Goal: Information Seeking & Learning: Learn about a topic

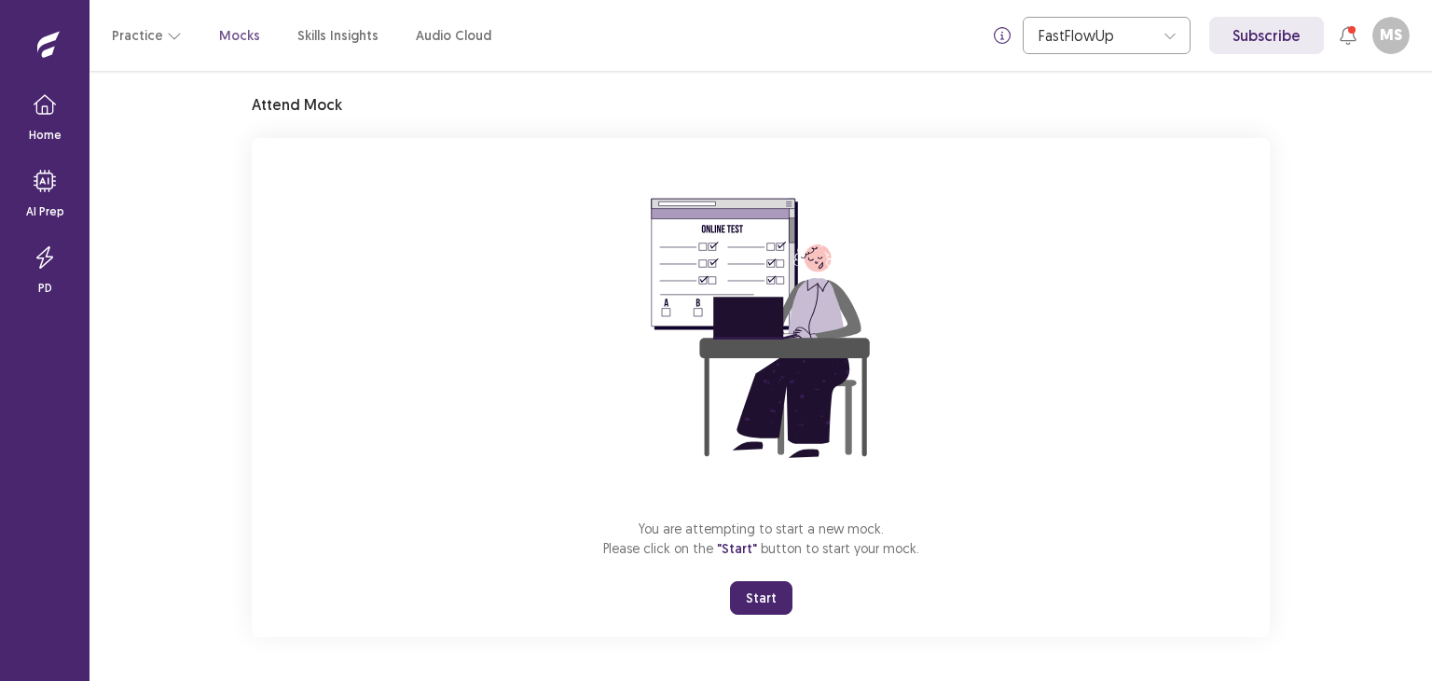
click at [775, 590] on button "Start" at bounding box center [761, 598] width 62 height 34
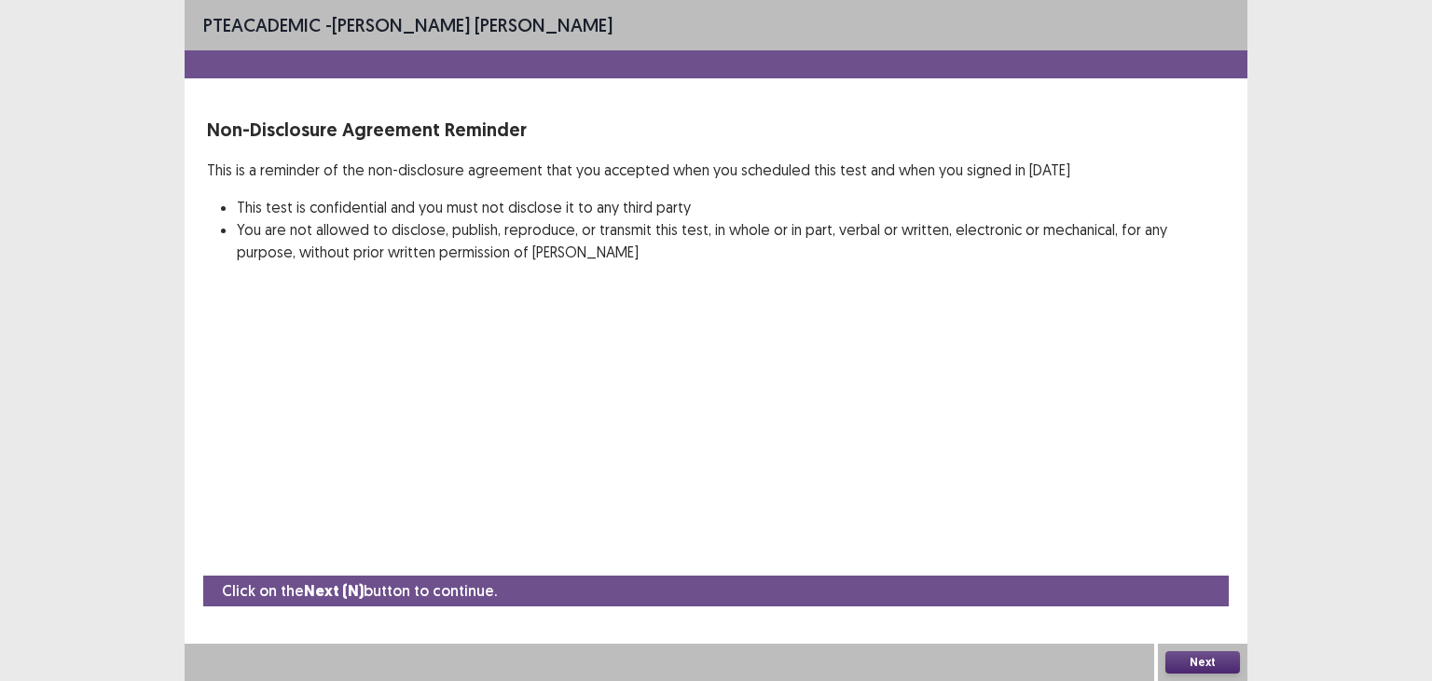
click at [1209, 662] on button "Next" at bounding box center [1202, 662] width 75 height 22
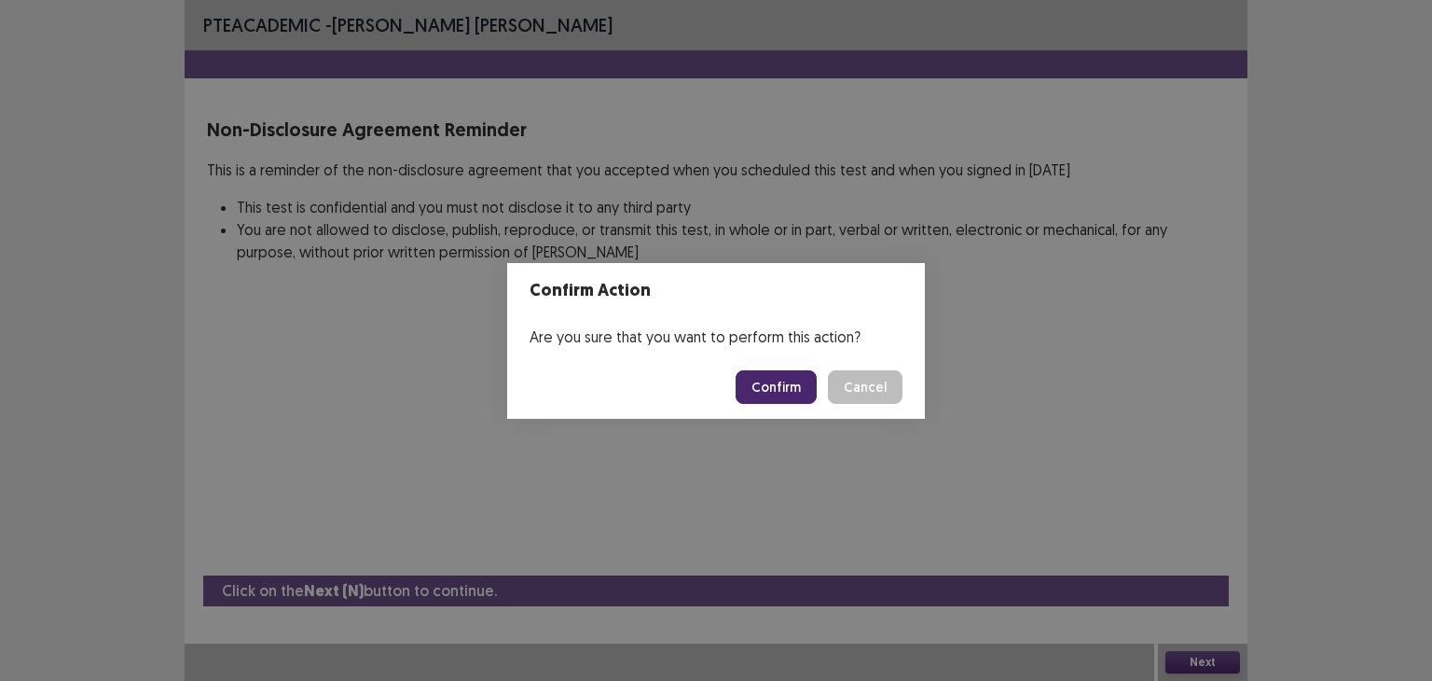
click at [787, 389] on button "Confirm" at bounding box center [776, 387] width 81 height 34
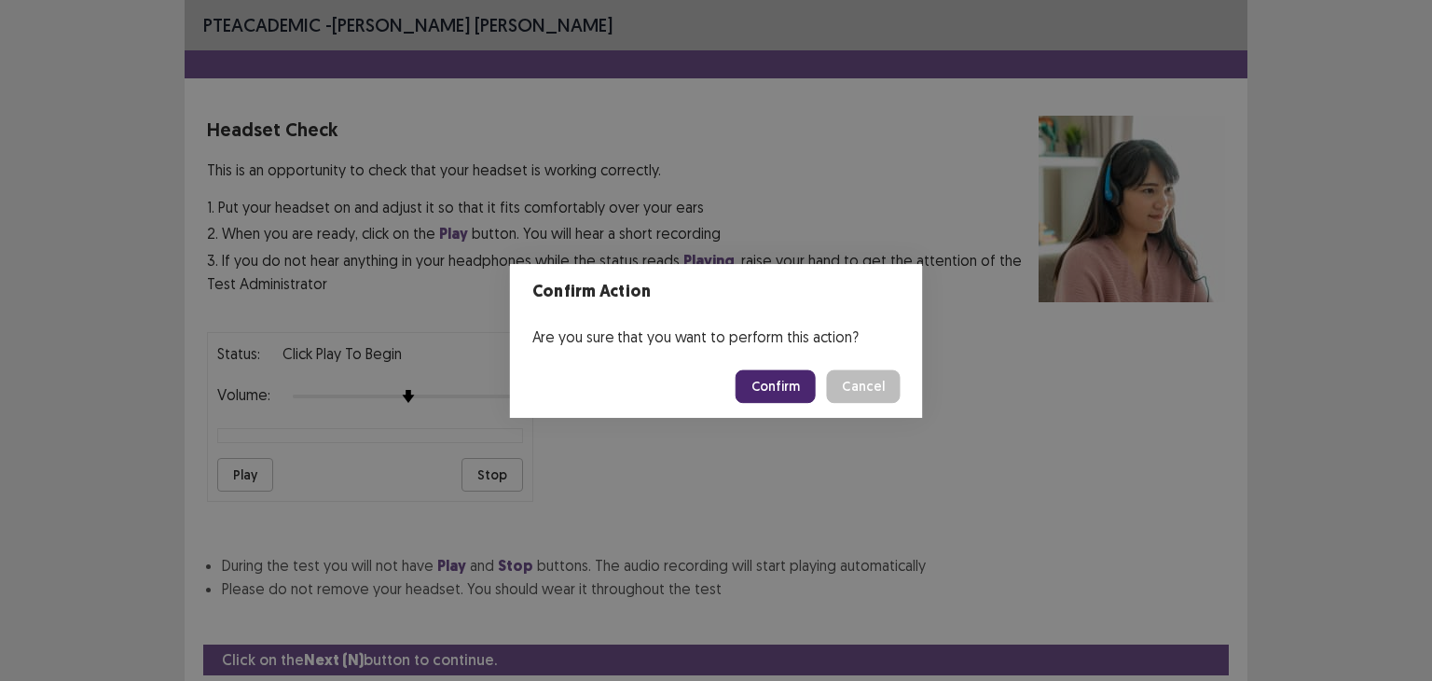
scroll to position [58, 0]
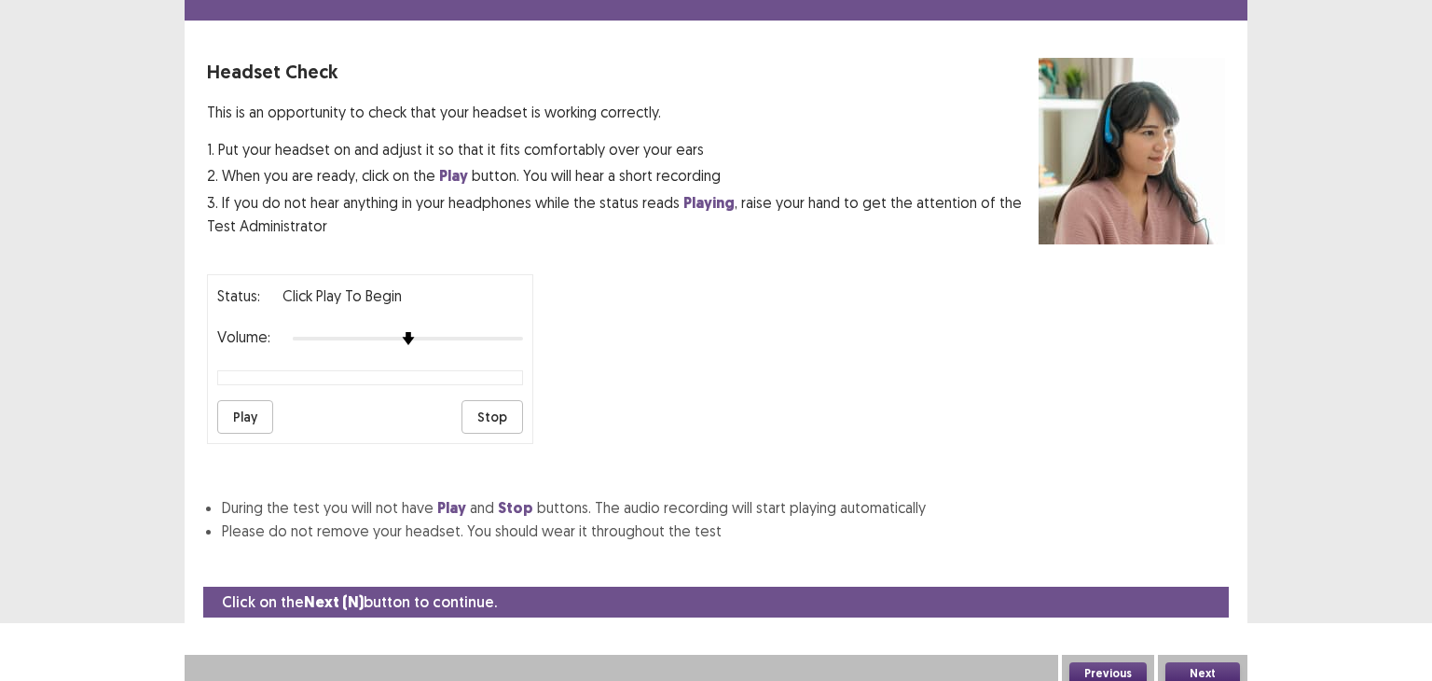
click at [399, 331] on div at bounding box center [408, 338] width 230 height 15
click at [399, 332] on div at bounding box center [408, 338] width 230 height 15
click at [406, 333] on img at bounding box center [408, 338] width 13 height 13
click at [257, 412] on button "Play" at bounding box center [245, 417] width 56 height 34
click at [486, 329] on div "Volume:" at bounding box center [370, 338] width 306 height 19
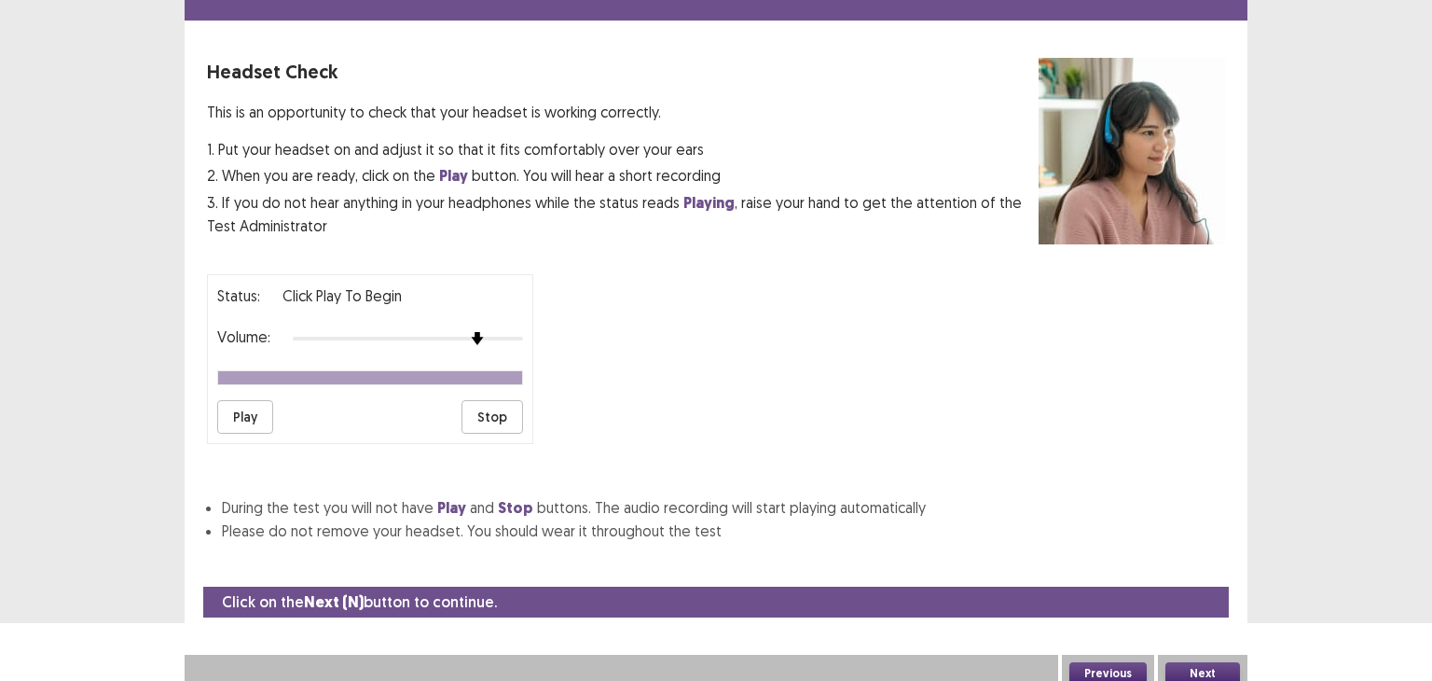
click at [251, 404] on button "Play" at bounding box center [245, 417] width 56 height 34
click at [651, 324] on div "Status: playing Volume: Play Stop" at bounding box center [716, 351] width 1018 height 185
click at [245, 410] on button "Play" at bounding box center [245, 417] width 56 height 34
click at [255, 409] on button "Play" at bounding box center [245, 417] width 56 height 34
click at [217, 400] on button "Play" at bounding box center [245, 417] width 56 height 34
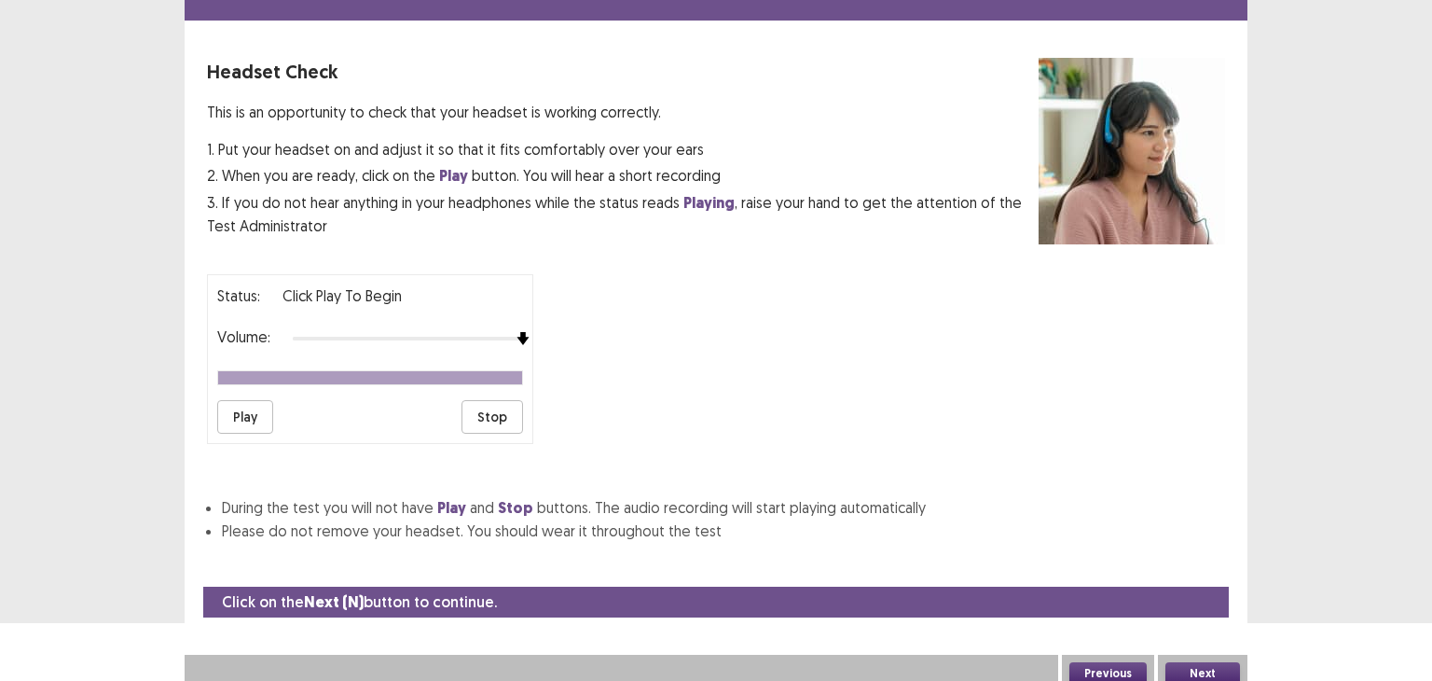
click at [235, 409] on button "Play" at bounding box center [245, 417] width 56 height 34
click at [1219, 662] on button "Next" at bounding box center [1202, 673] width 75 height 22
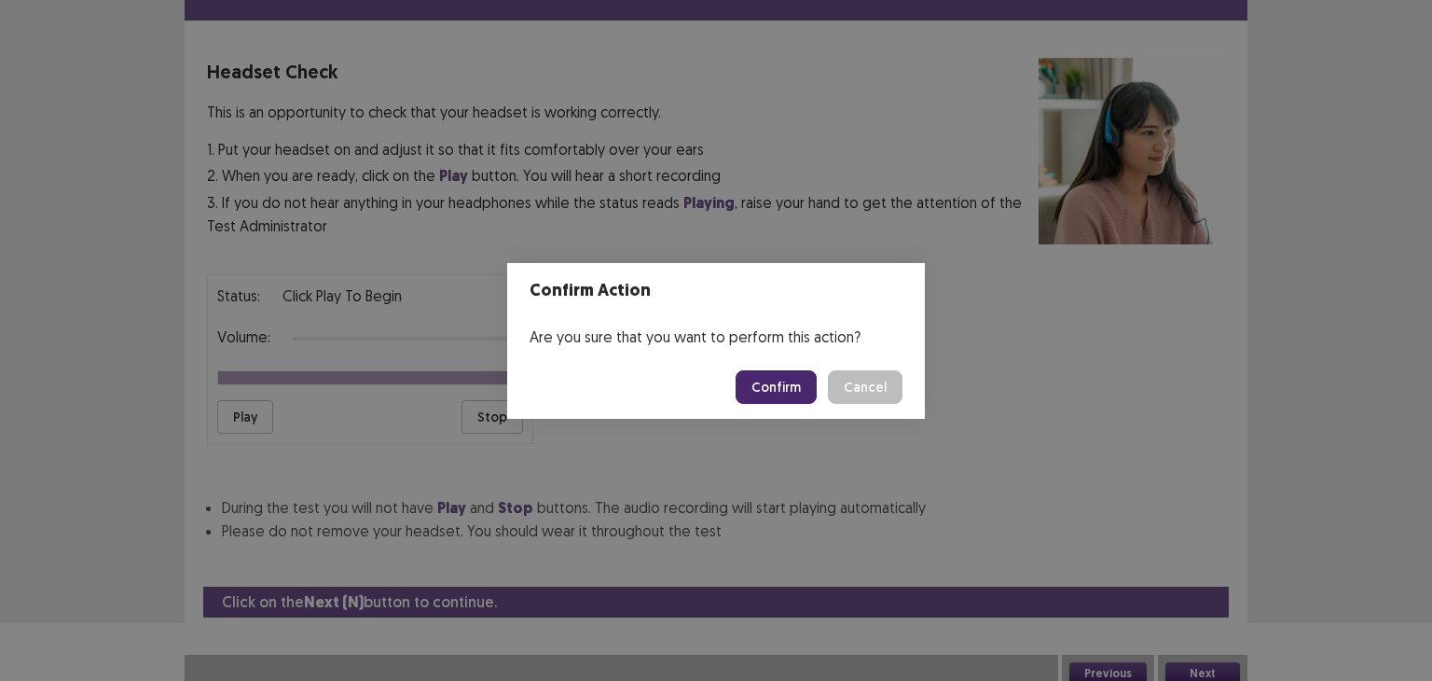
click at [769, 383] on button "Confirm" at bounding box center [776, 387] width 81 height 34
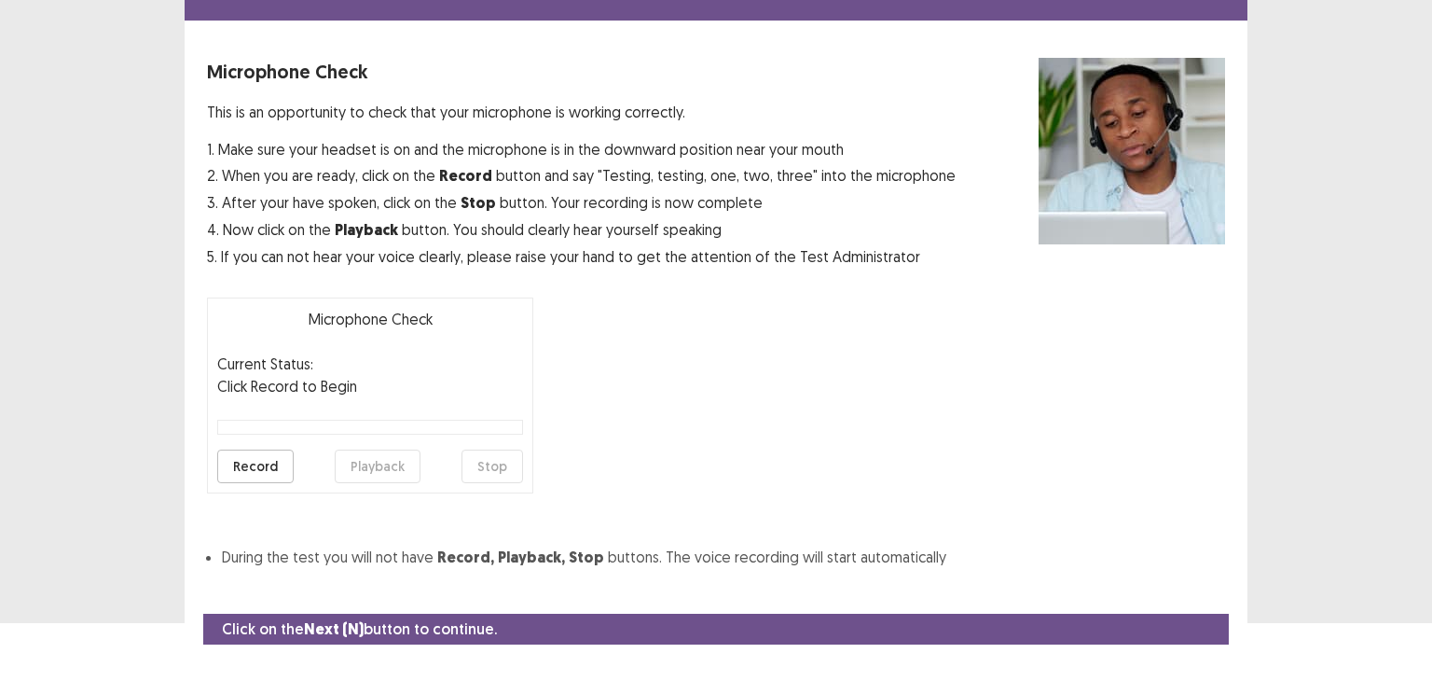
scroll to position [91, 0]
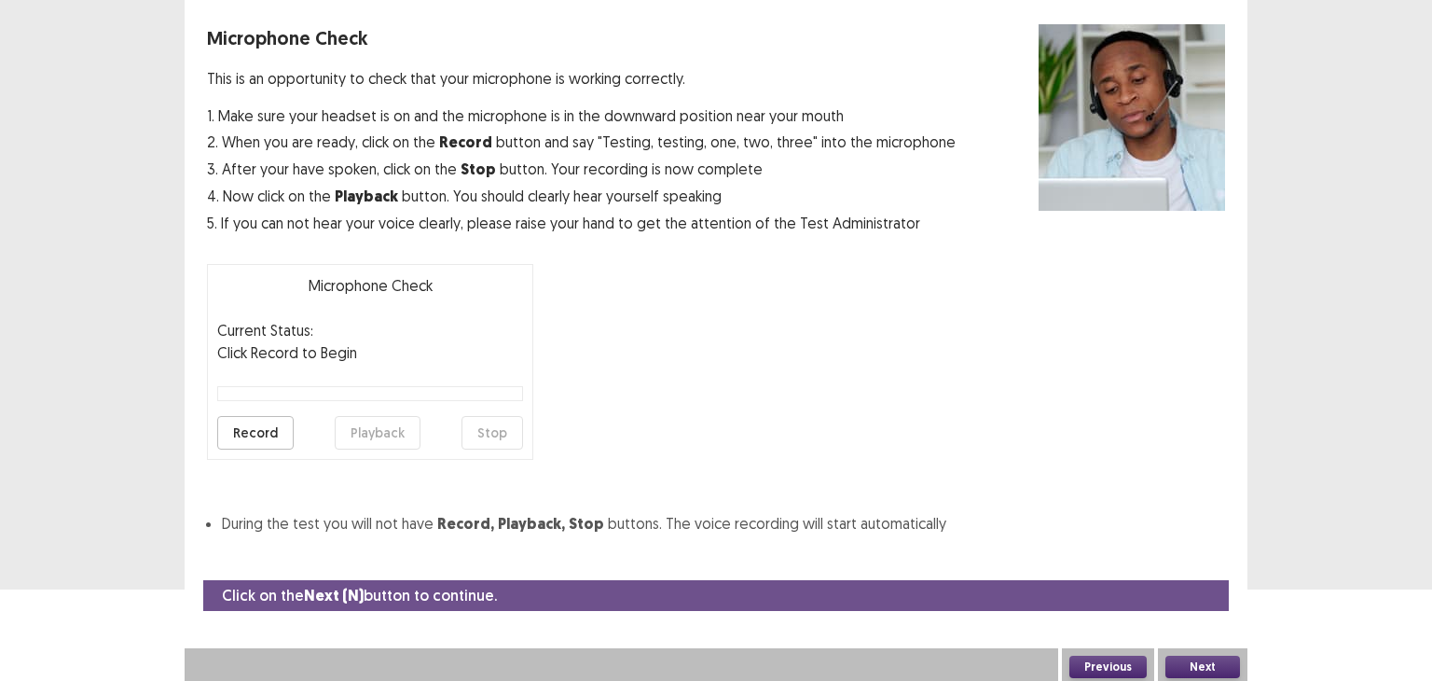
click at [272, 428] on button "Record" at bounding box center [255, 433] width 76 height 34
click at [500, 431] on button "Stop" at bounding box center [492, 433] width 62 height 34
click at [363, 429] on button "Playback" at bounding box center [378, 433] width 86 height 34
click at [1212, 667] on button "Next" at bounding box center [1202, 666] width 75 height 22
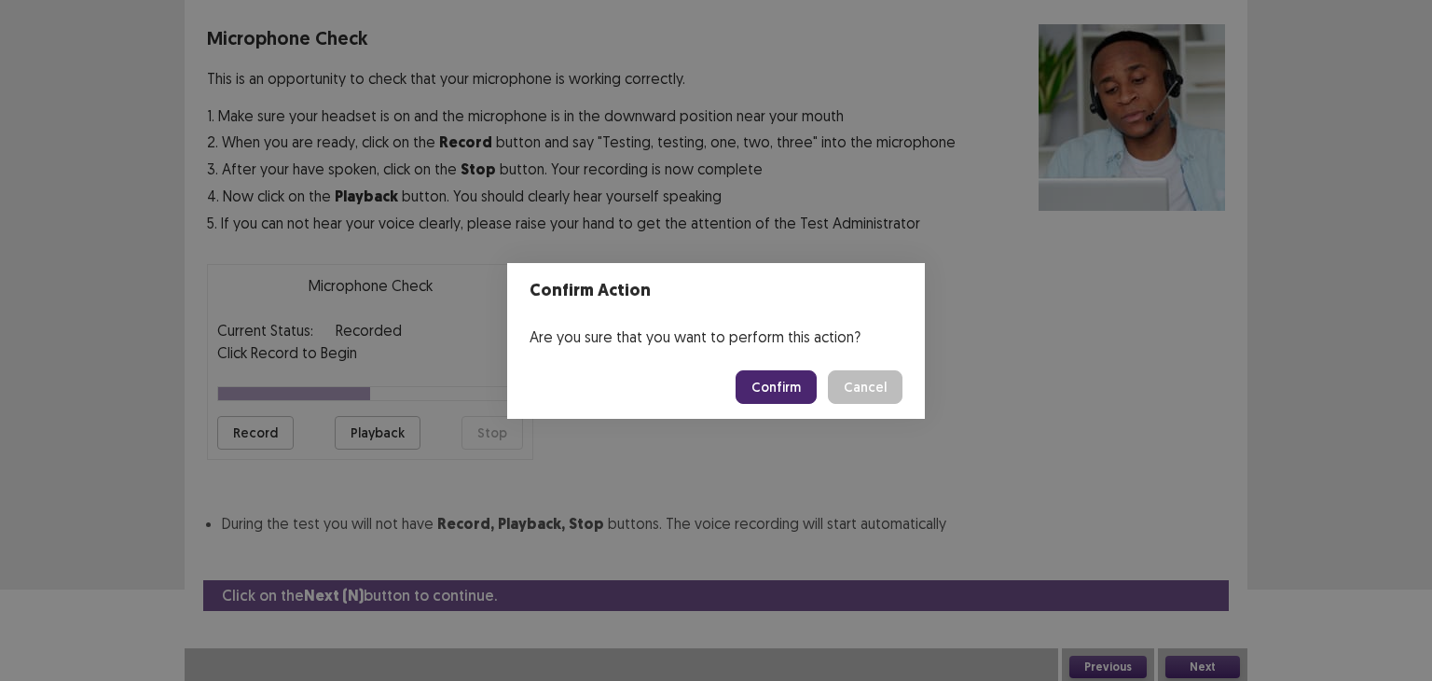
click at [791, 381] on button "Confirm" at bounding box center [776, 387] width 81 height 34
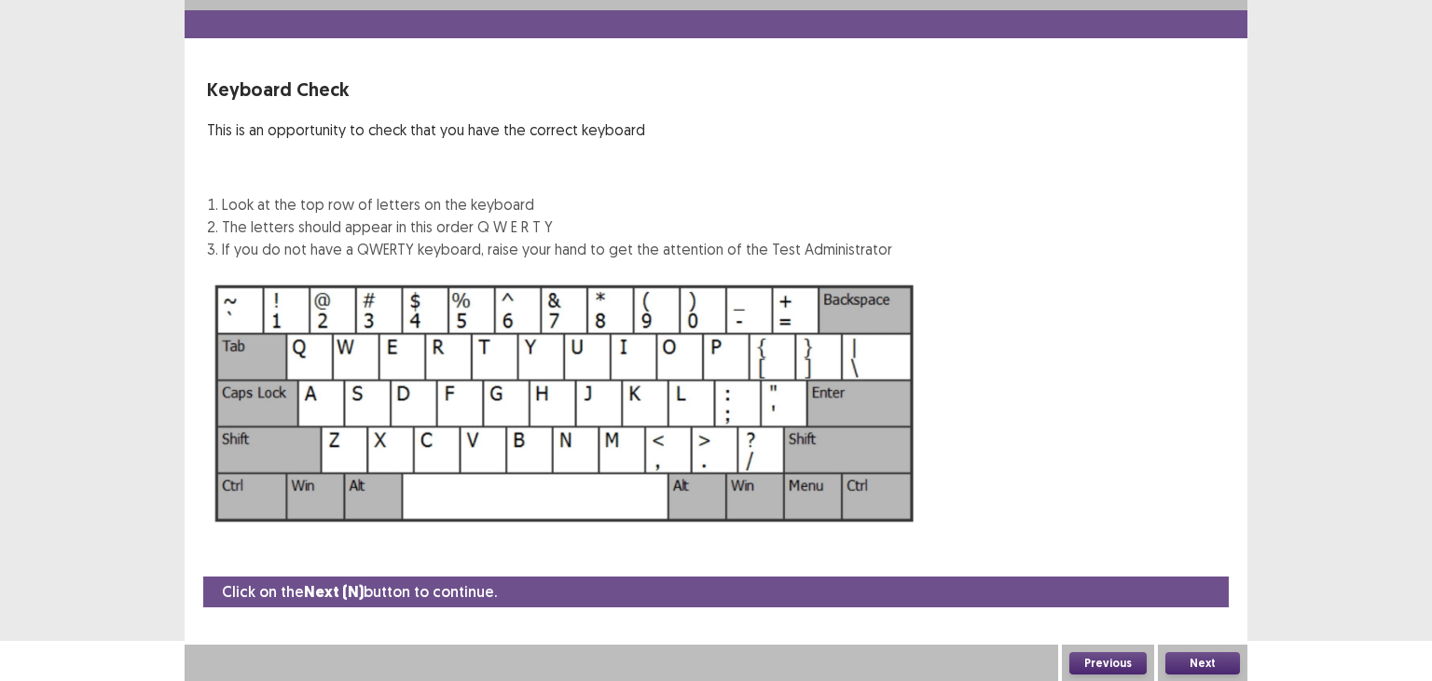
click at [1197, 657] on button "Next" at bounding box center [1202, 663] width 75 height 22
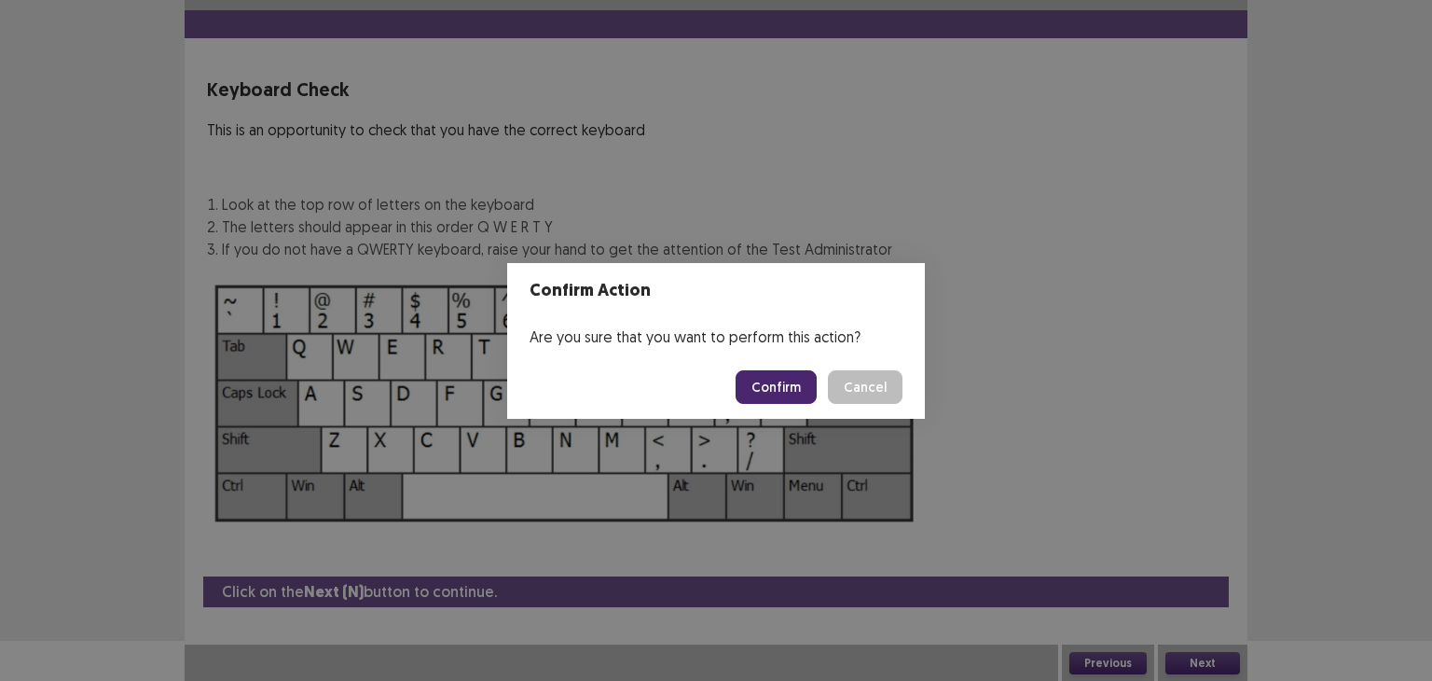
click at [779, 386] on button "Confirm" at bounding box center [776, 387] width 81 height 34
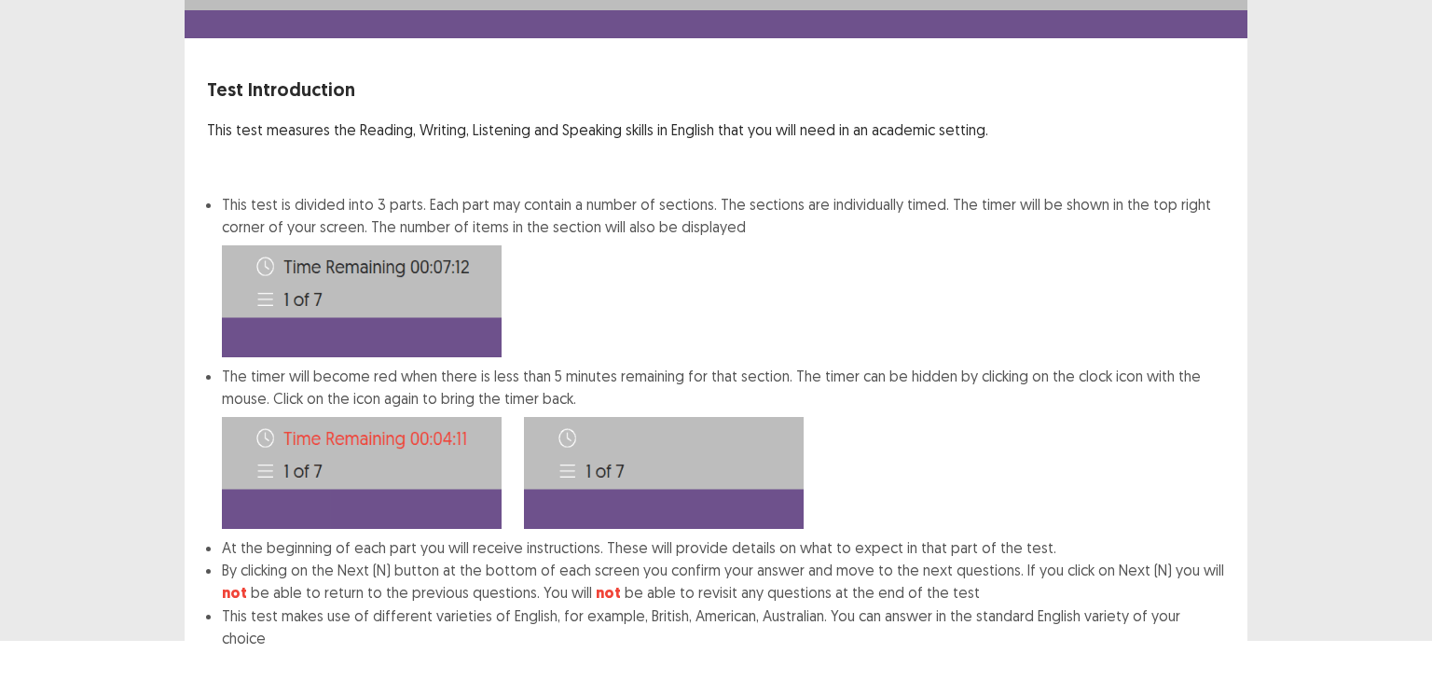
scroll to position [134, 0]
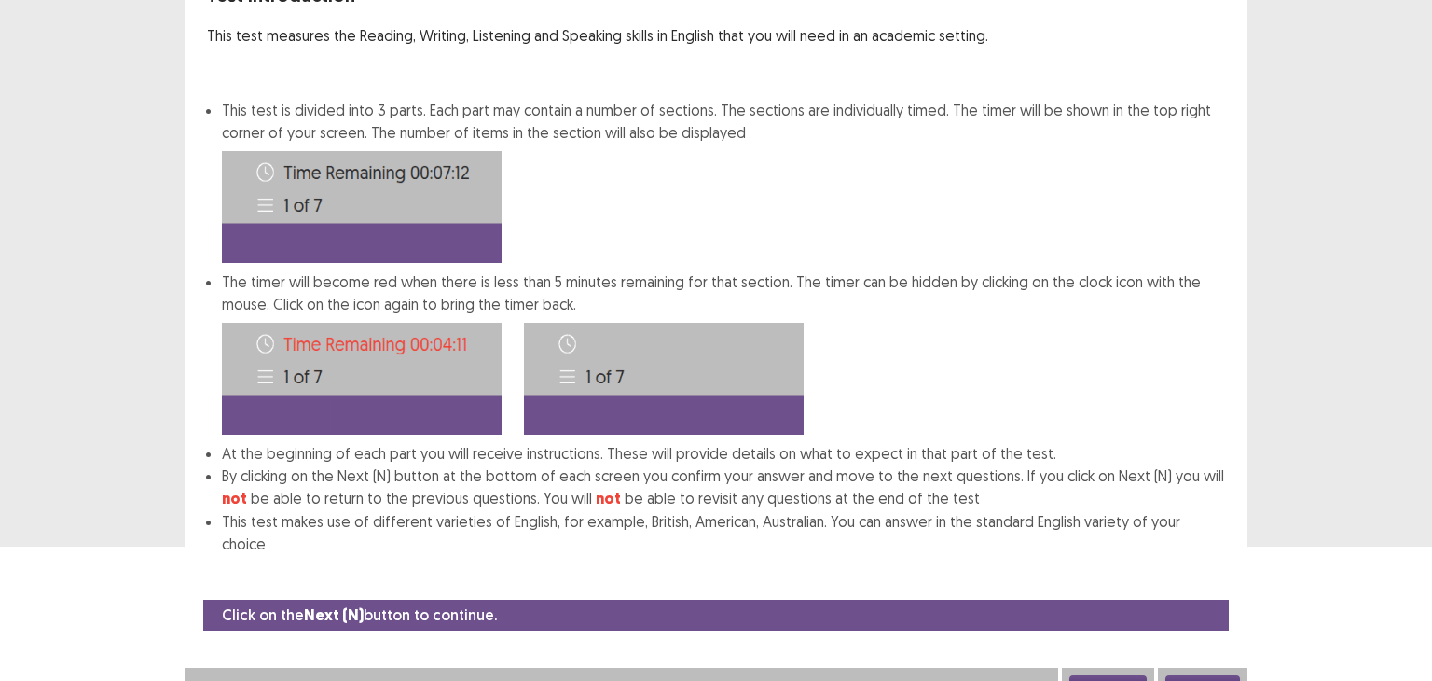
click at [1205, 675] on button "Next" at bounding box center [1202, 686] width 75 height 22
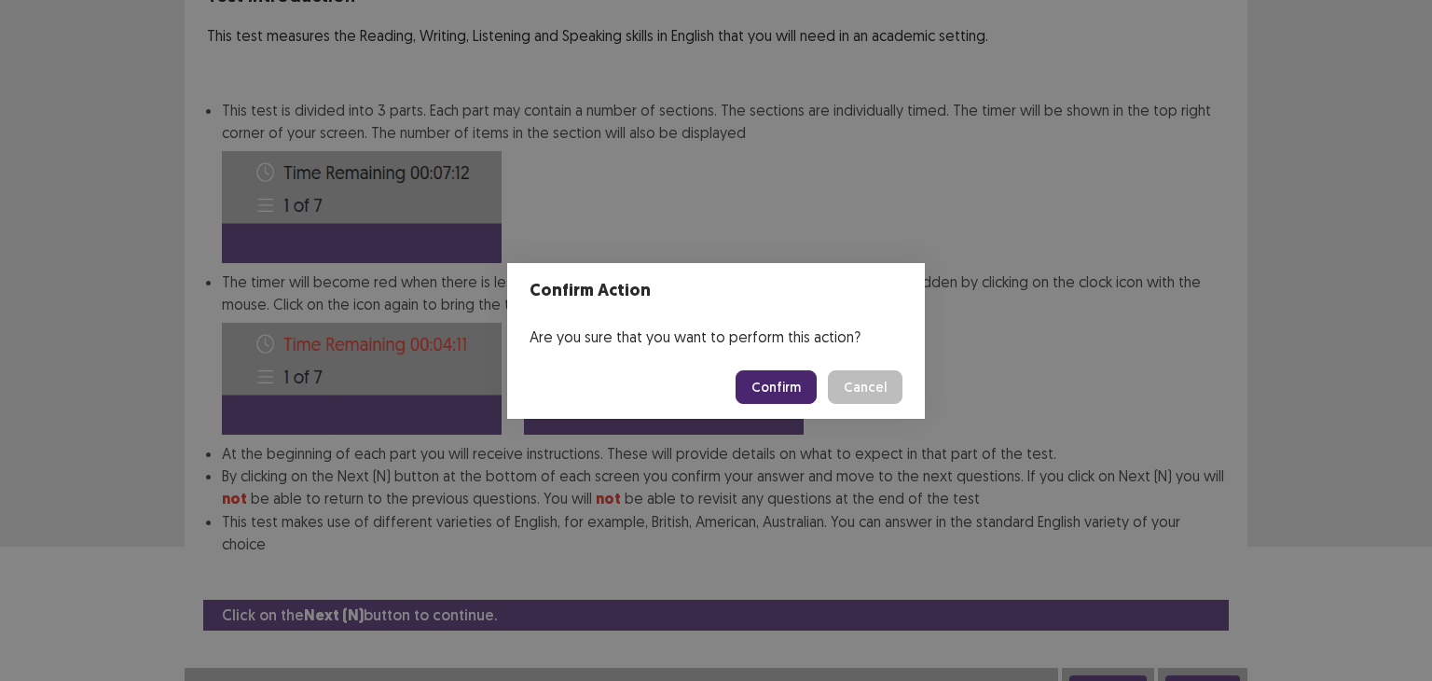
click at [772, 379] on button "Confirm" at bounding box center [776, 387] width 81 height 34
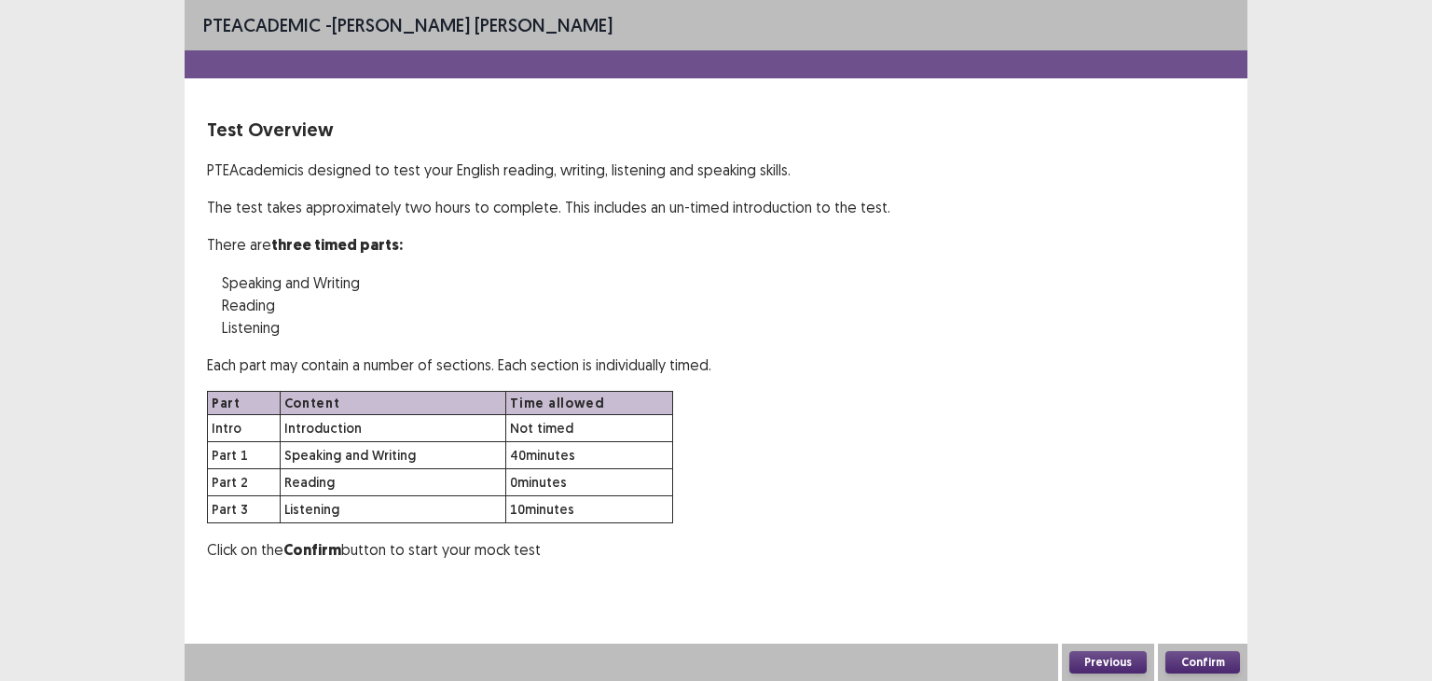
scroll to position [0, 0]
click at [1223, 665] on button "Confirm" at bounding box center [1202, 662] width 75 height 22
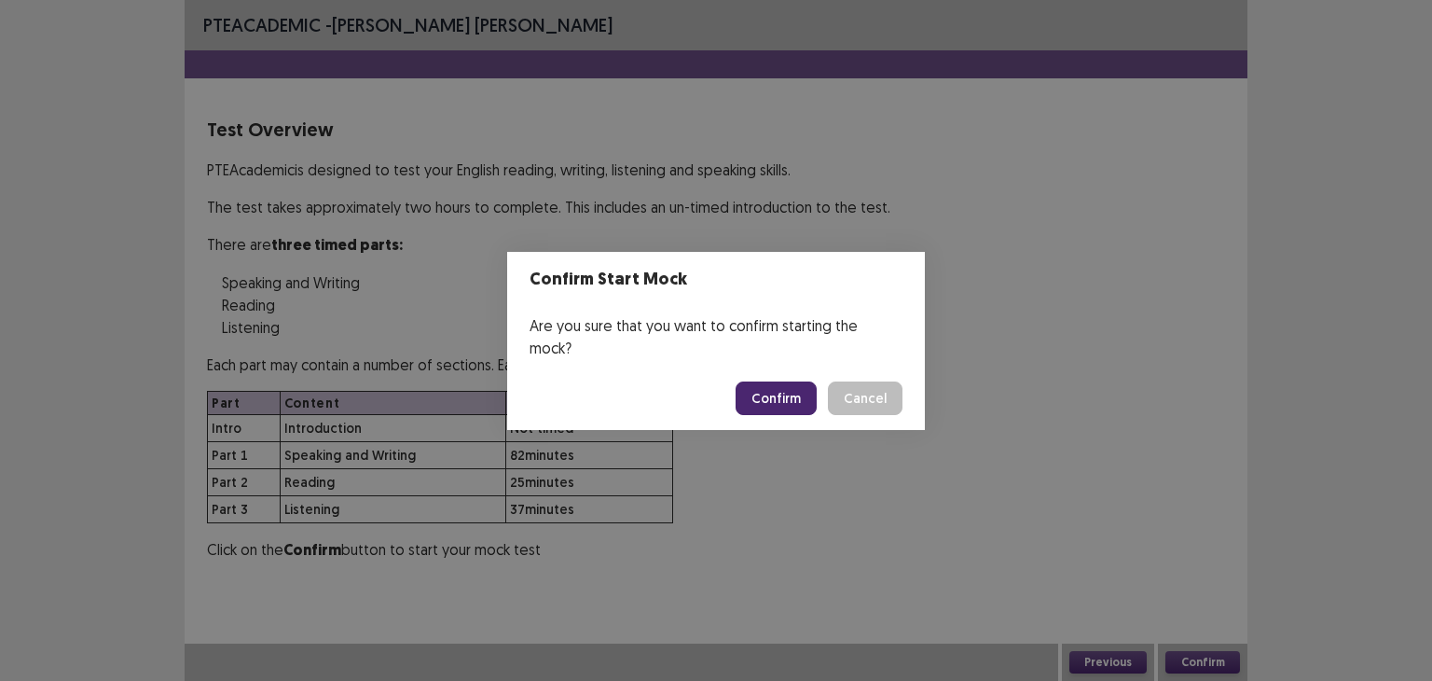
click at [784, 391] on button "Confirm" at bounding box center [776, 398] width 81 height 34
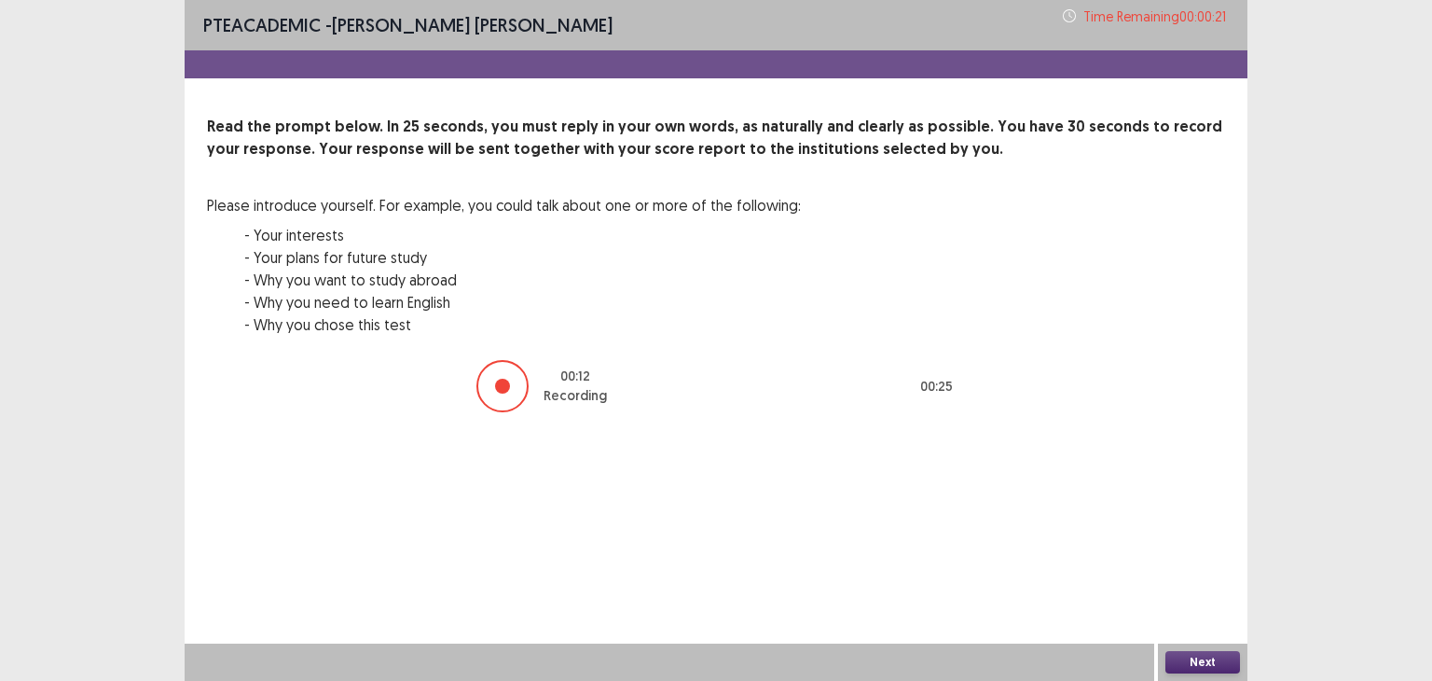
click at [504, 393] on div at bounding box center [502, 386] width 52 height 52
click at [474, 388] on div at bounding box center [454, 386] width 52 height 52
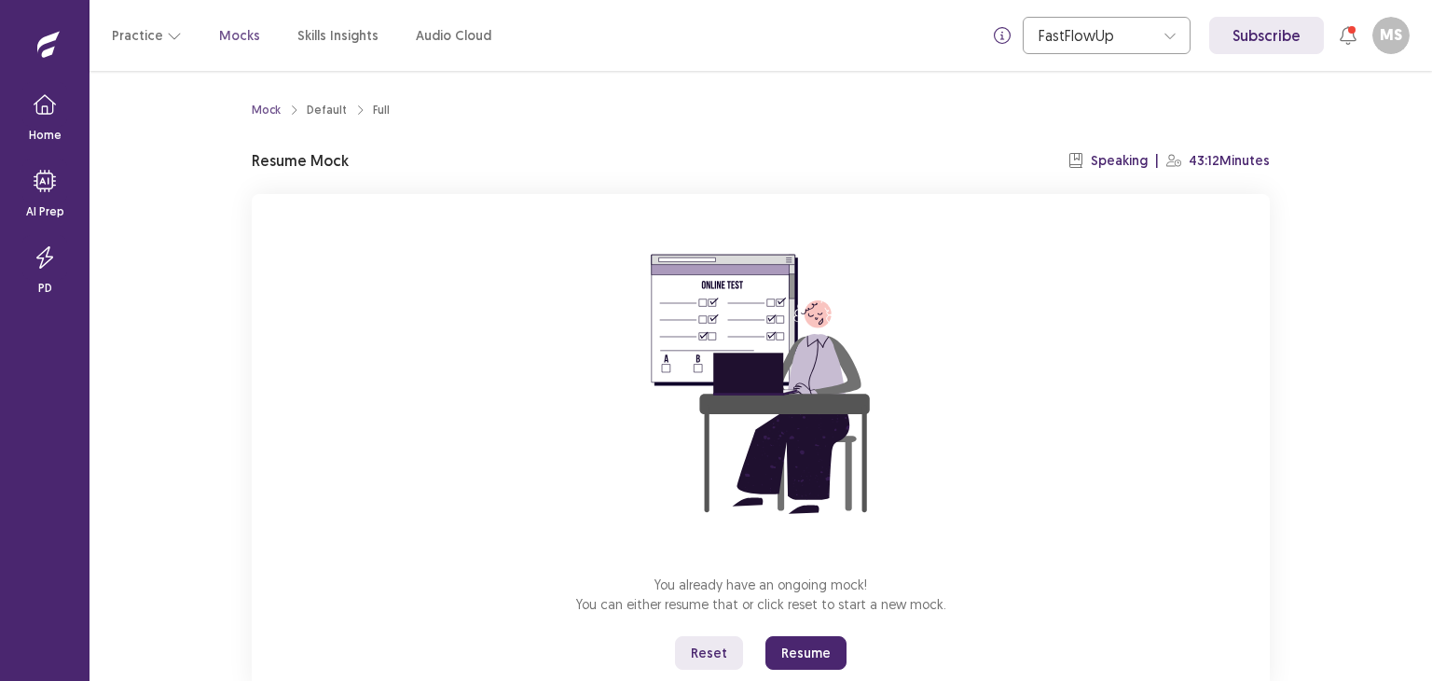
click at [712, 646] on button "Reset" at bounding box center [709, 653] width 68 height 34
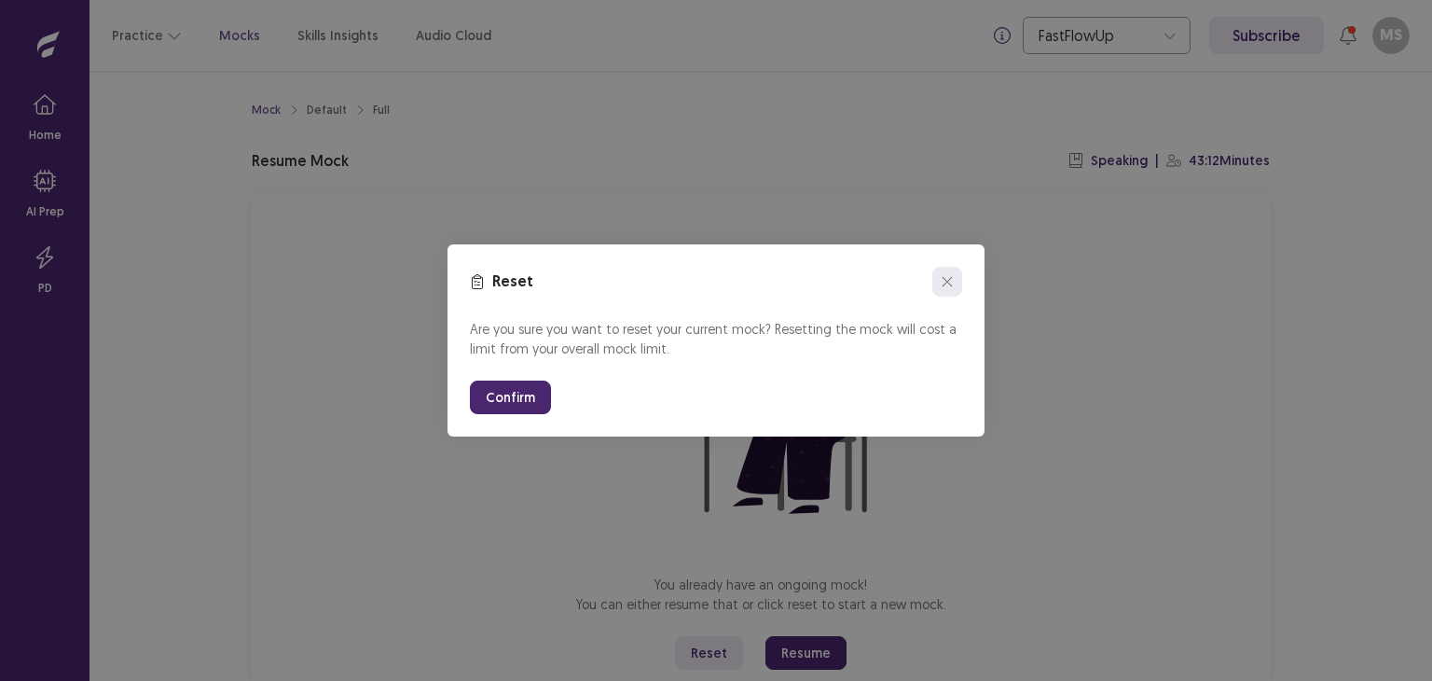
click at [947, 282] on icon "close" at bounding box center [947, 281] width 11 height 11
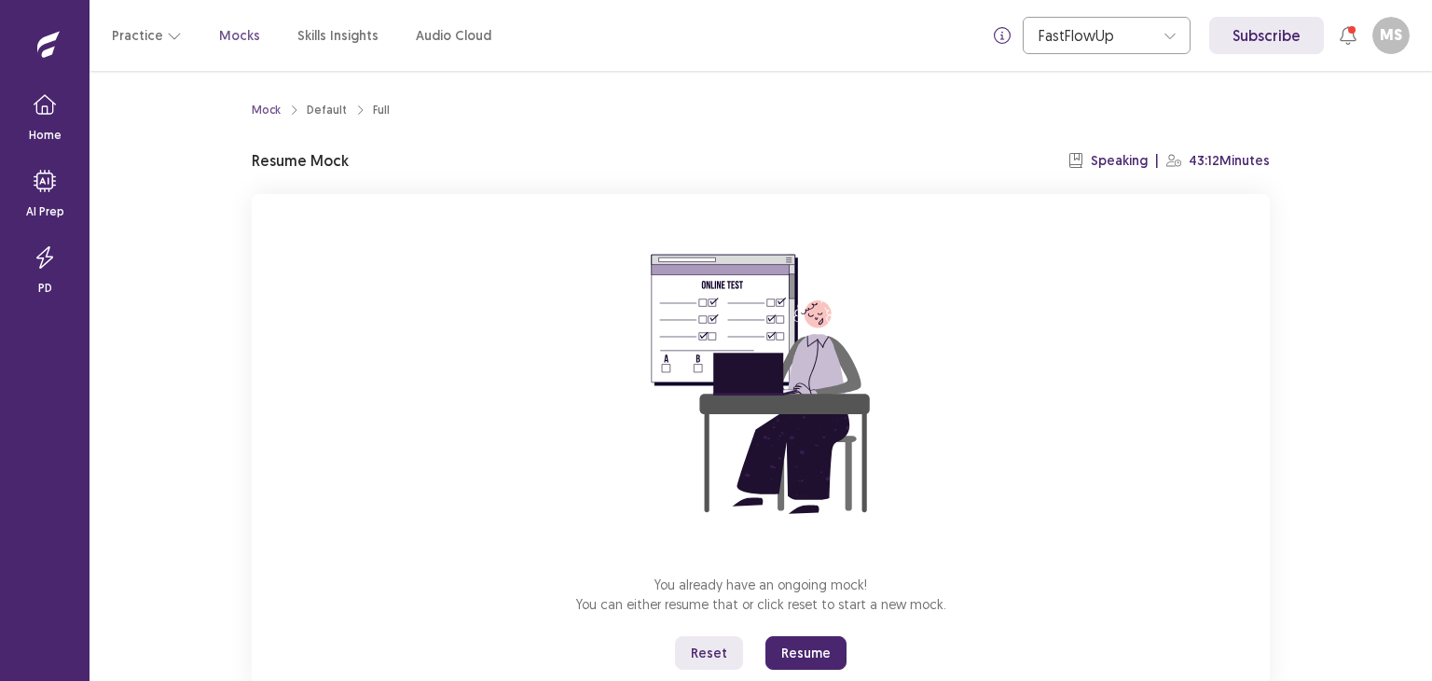
click at [826, 647] on button "Resume" at bounding box center [805, 653] width 81 height 34
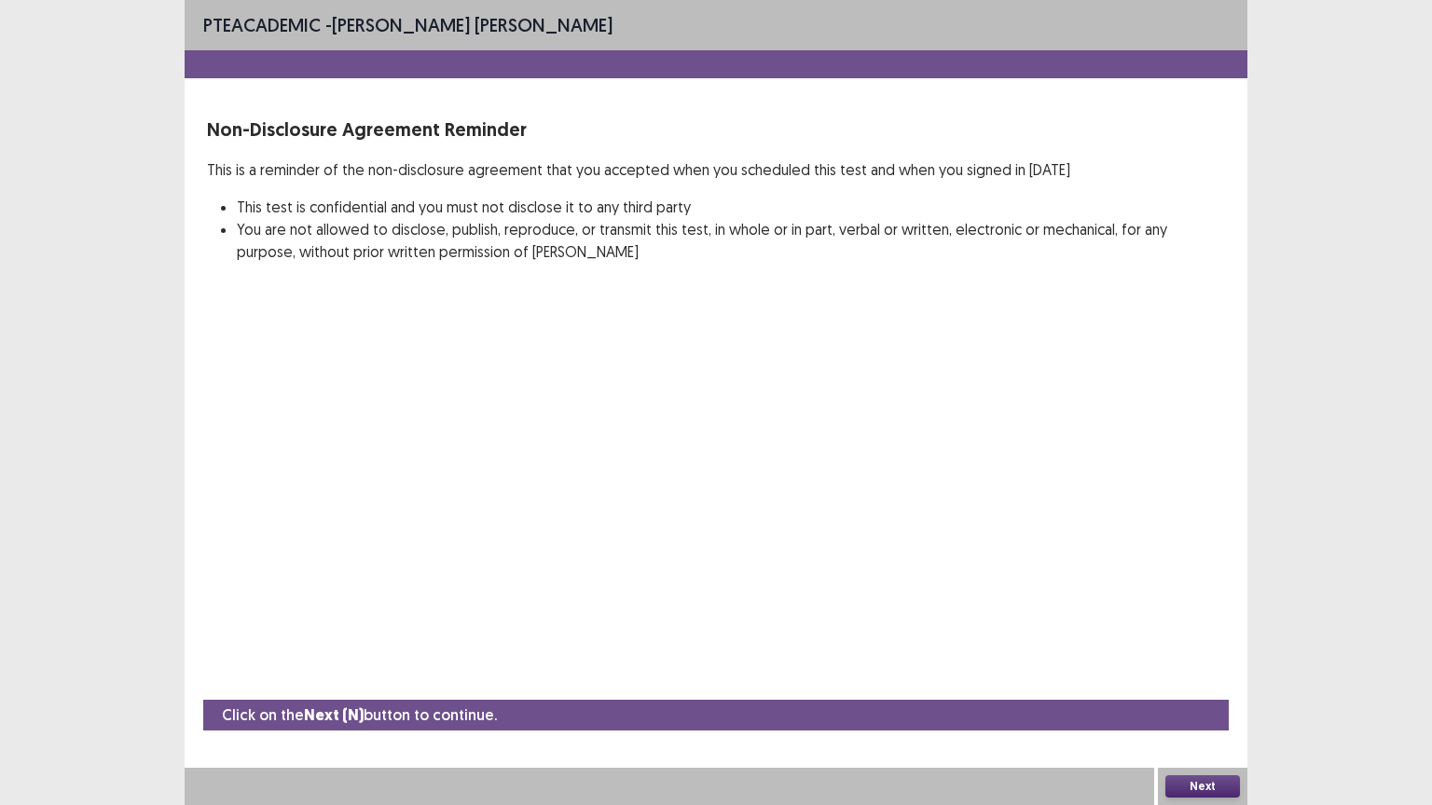
click at [1197, 680] on button "Next" at bounding box center [1202, 787] width 75 height 22
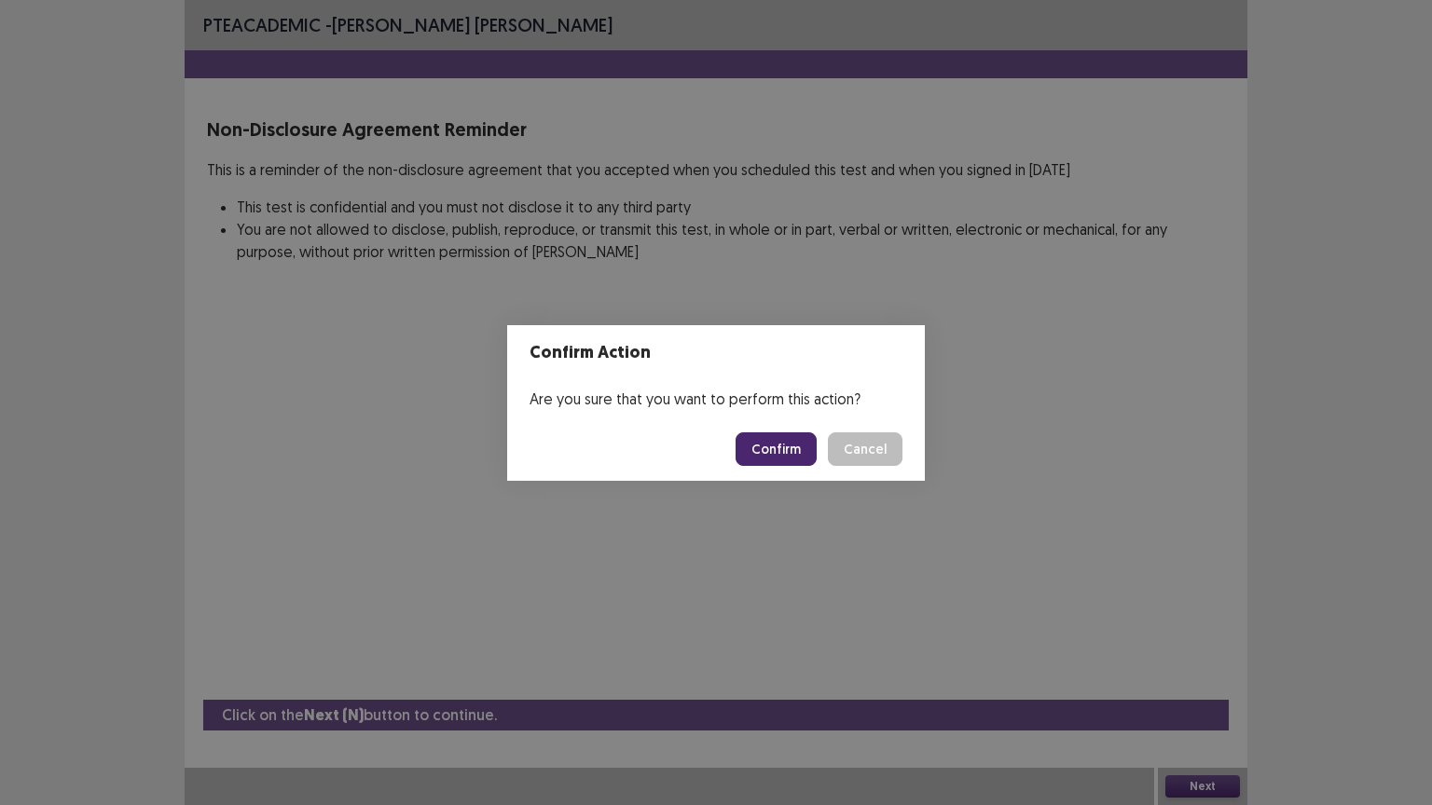
click at [787, 444] on button "Confirm" at bounding box center [776, 450] width 81 height 34
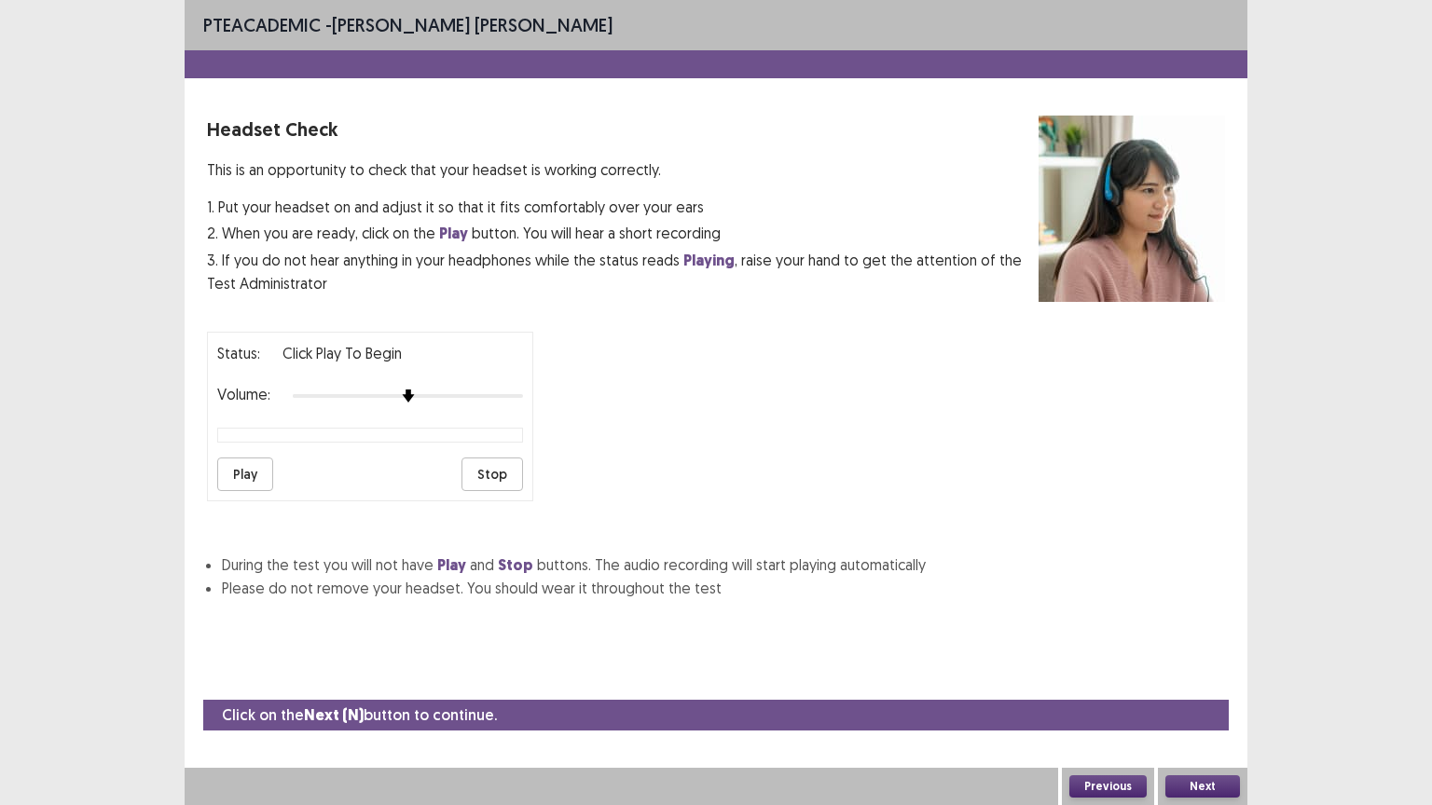
click at [1195, 680] on button "Next" at bounding box center [1202, 787] width 75 height 22
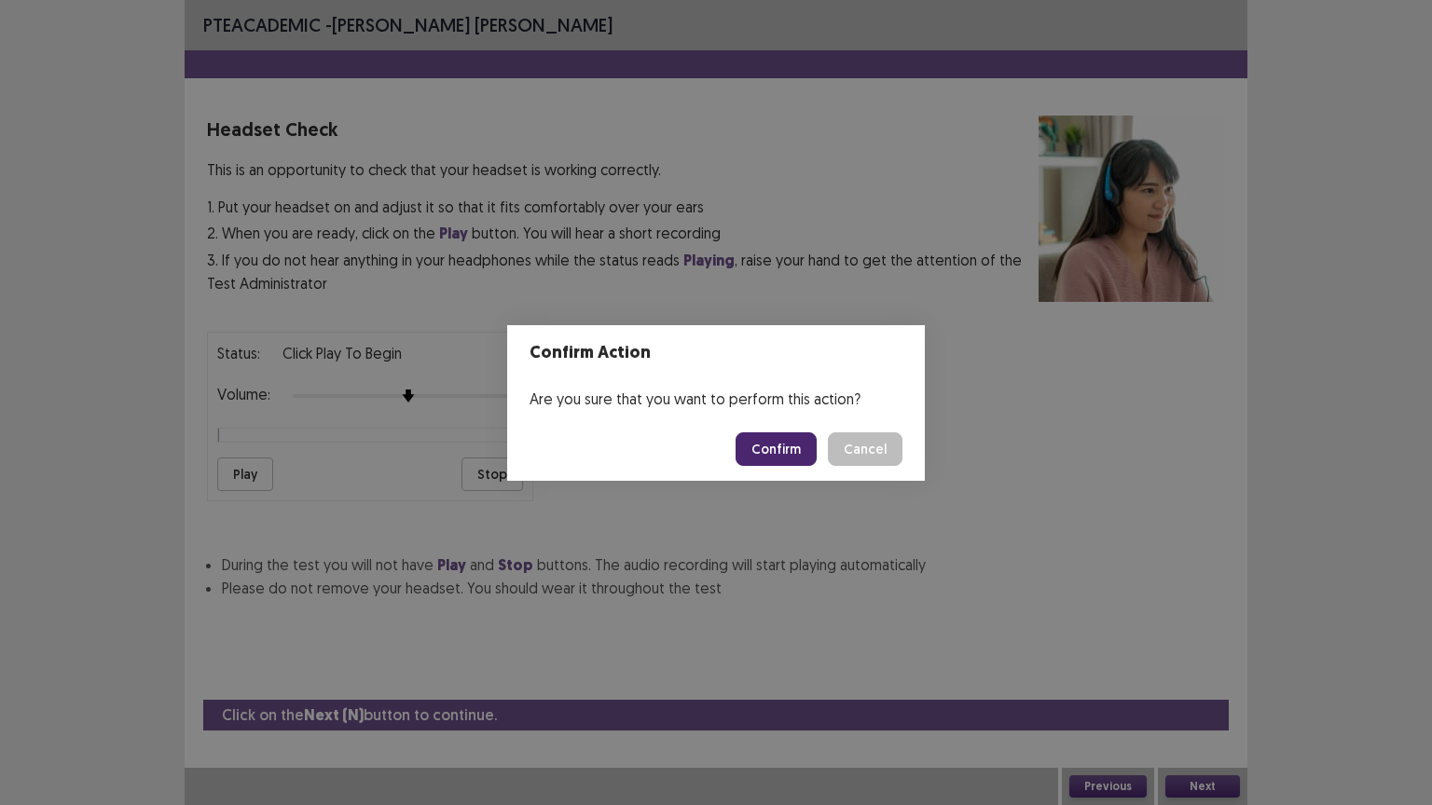
click at [809, 447] on button "Confirm" at bounding box center [776, 450] width 81 height 34
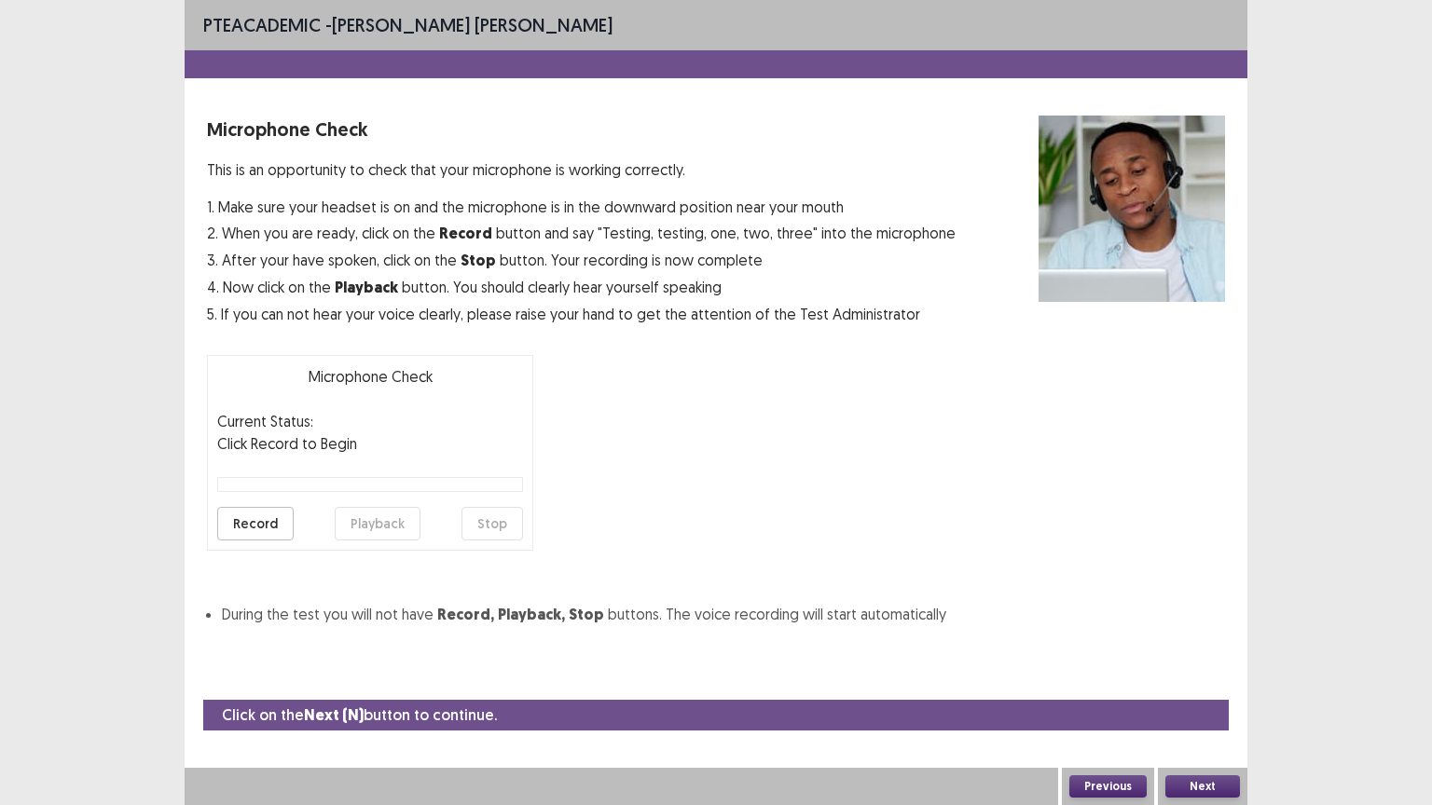
click at [1186, 680] on button "Next" at bounding box center [1202, 787] width 75 height 22
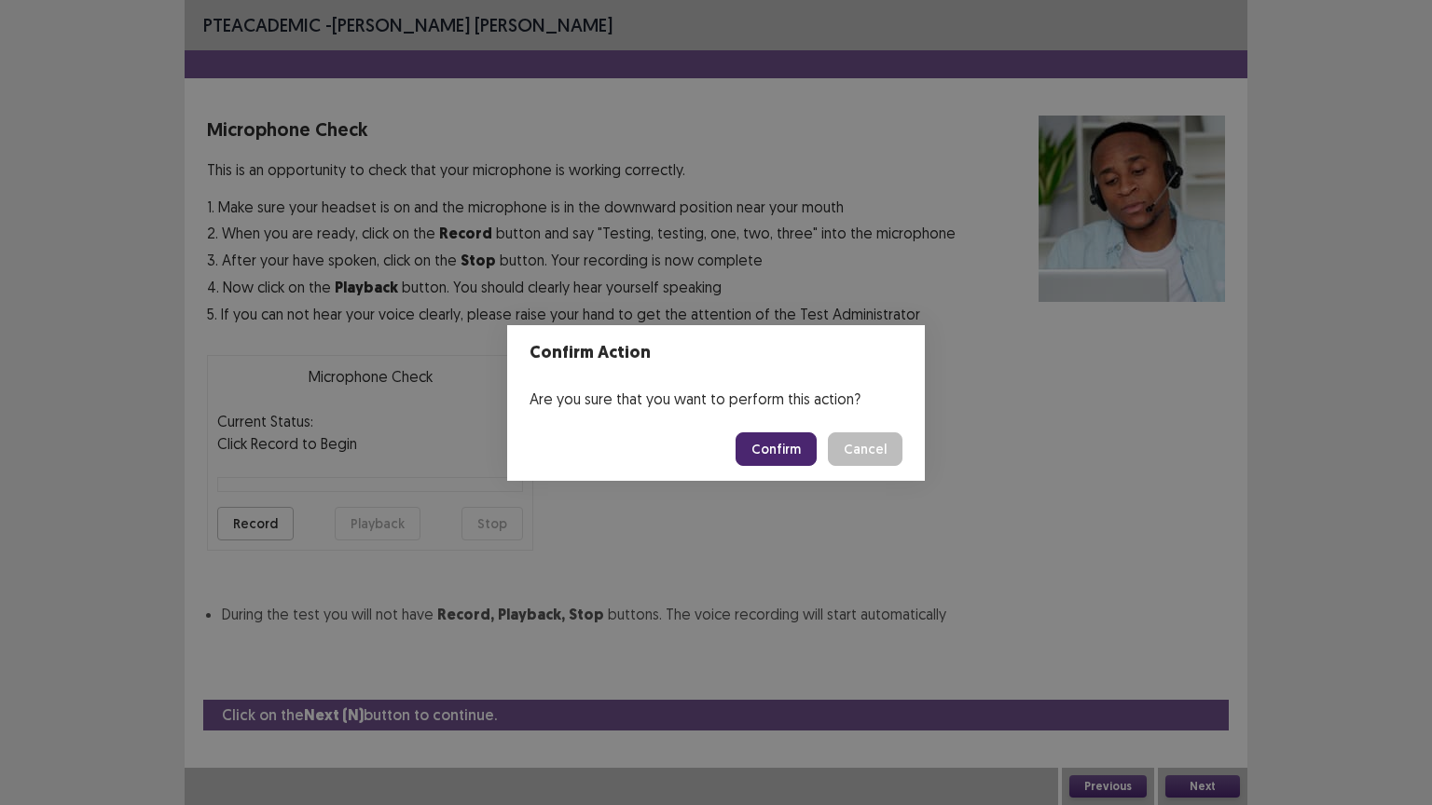
click at [798, 454] on button "Confirm" at bounding box center [776, 450] width 81 height 34
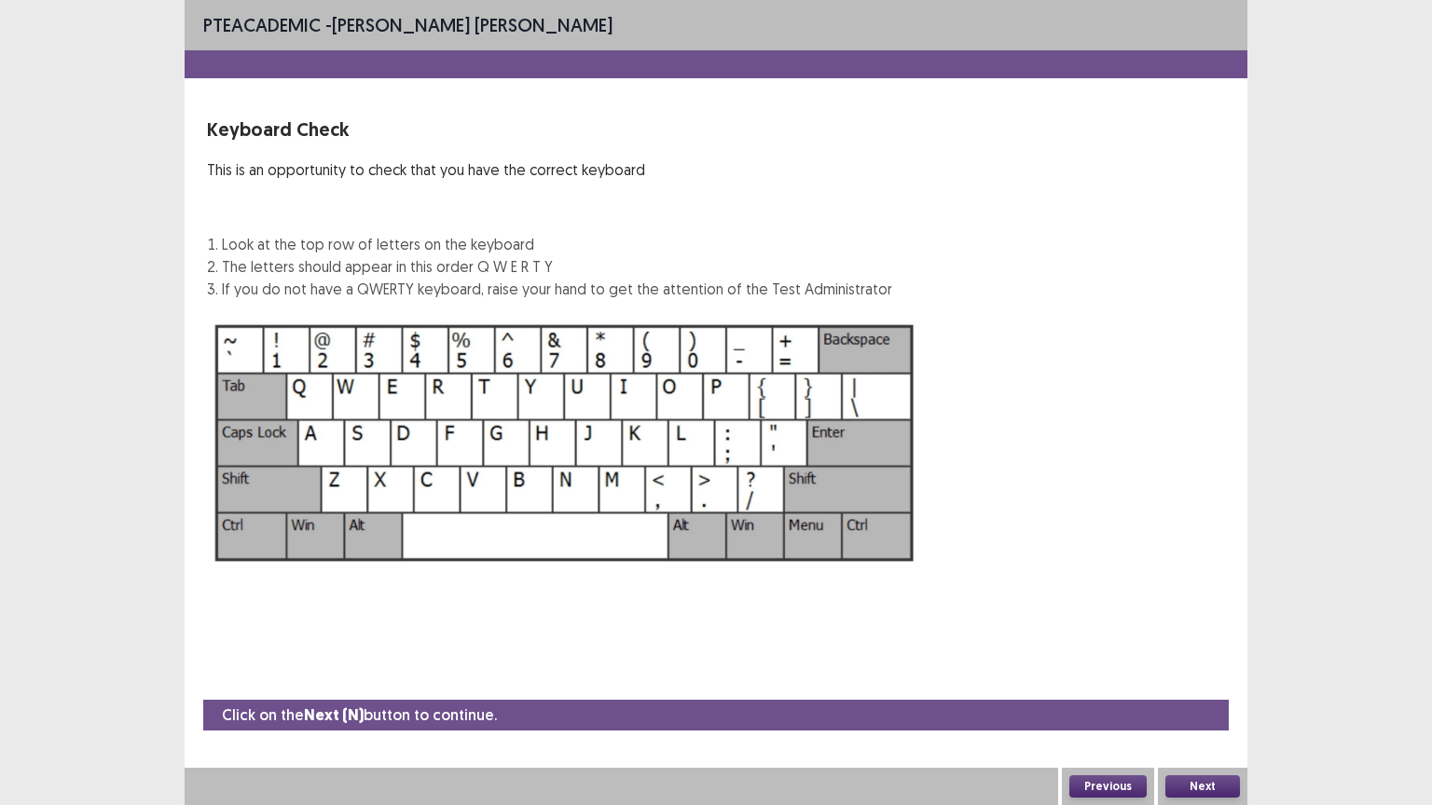
click at [1183, 680] on button "Next" at bounding box center [1202, 787] width 75 height 22
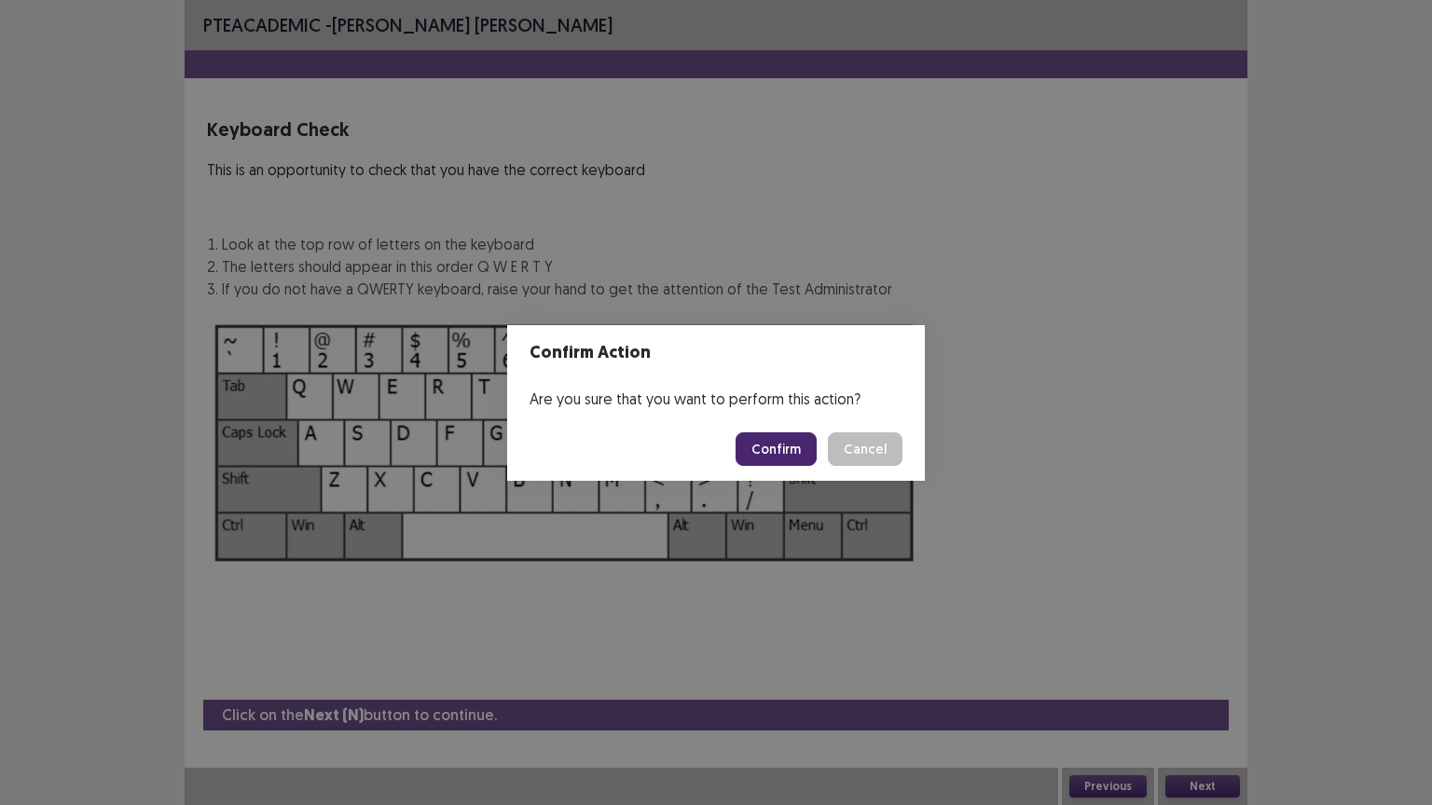
click at [800, 459] on button "Confirm" at bounding box center [776, 450] width 81 height 34
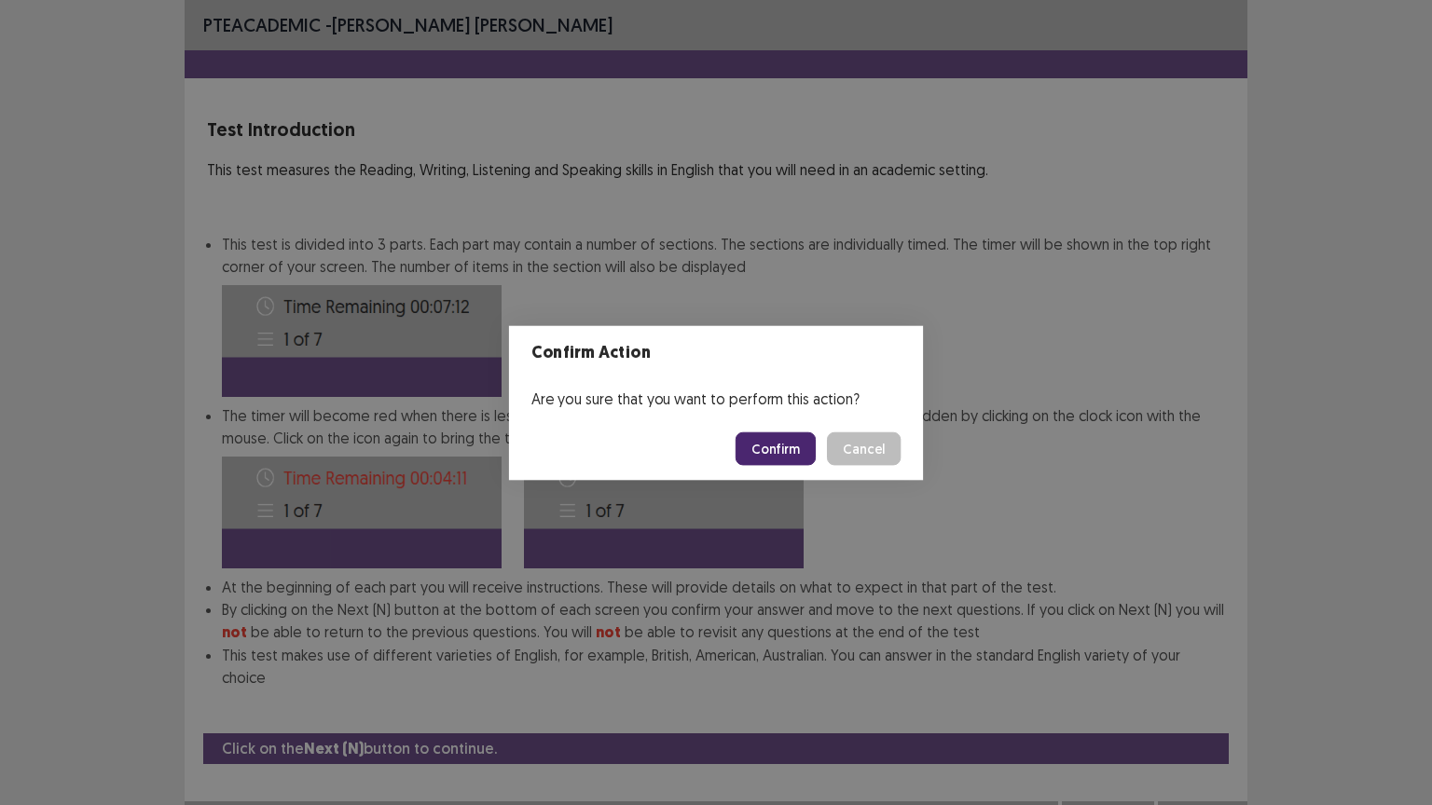
scroll to position [2, 0]
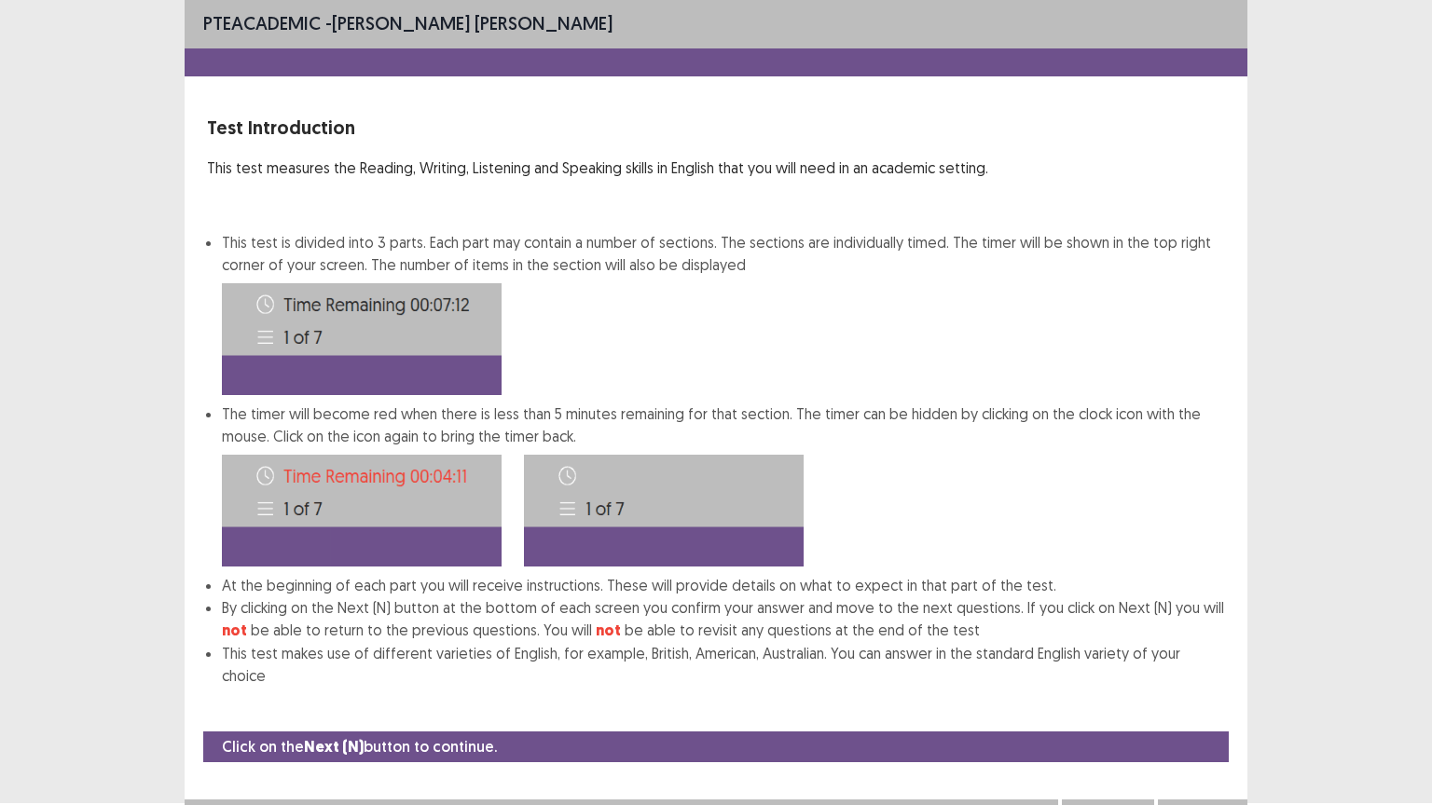
click at [1205, 680] on button "Next" at bounding box center [1202, 818] width 75 height 22
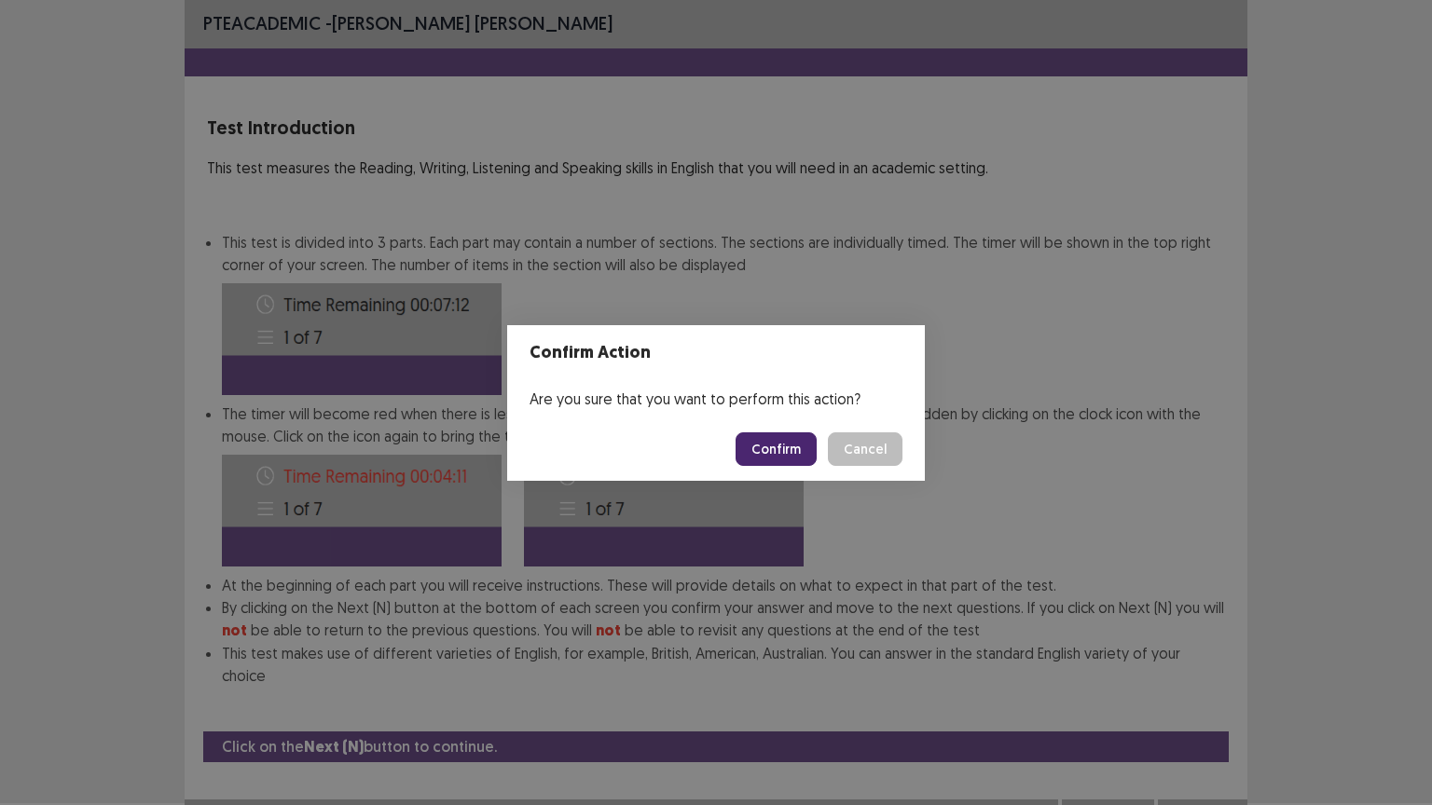
click at [798, 447] on button "Confirm" at bounding box center [776, 450] width 81 height 34
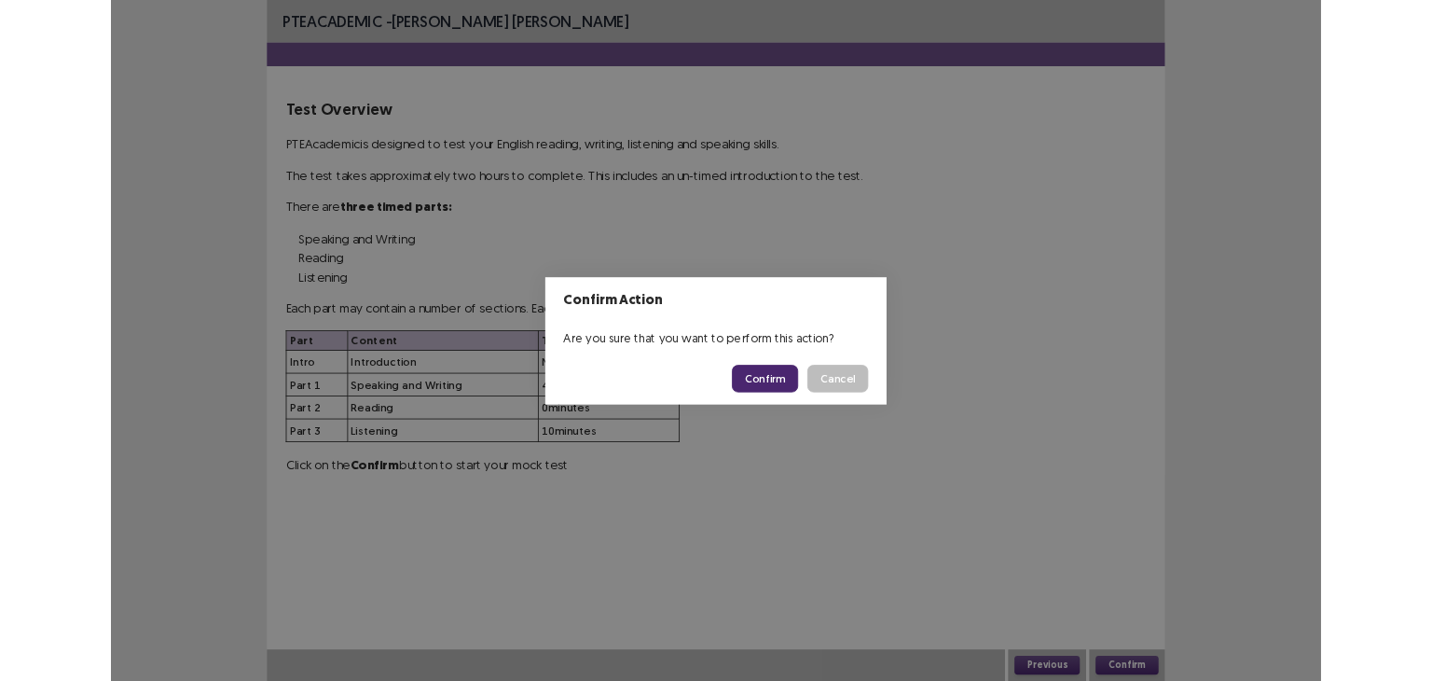
scroll to position [0, 0]
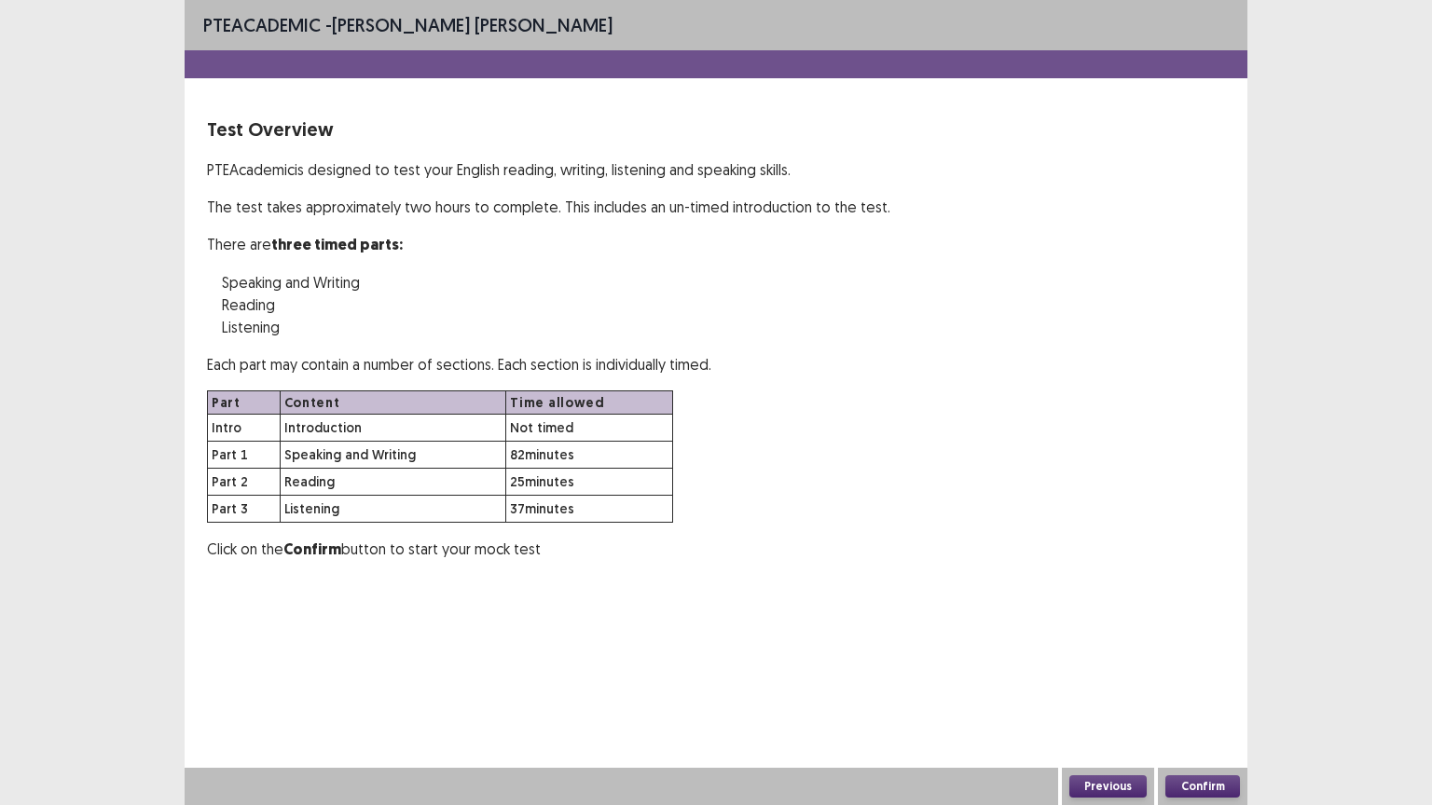
click at [1190, 680] on button "Confirm" at bounding box center [1202, 787] width 75 height 22
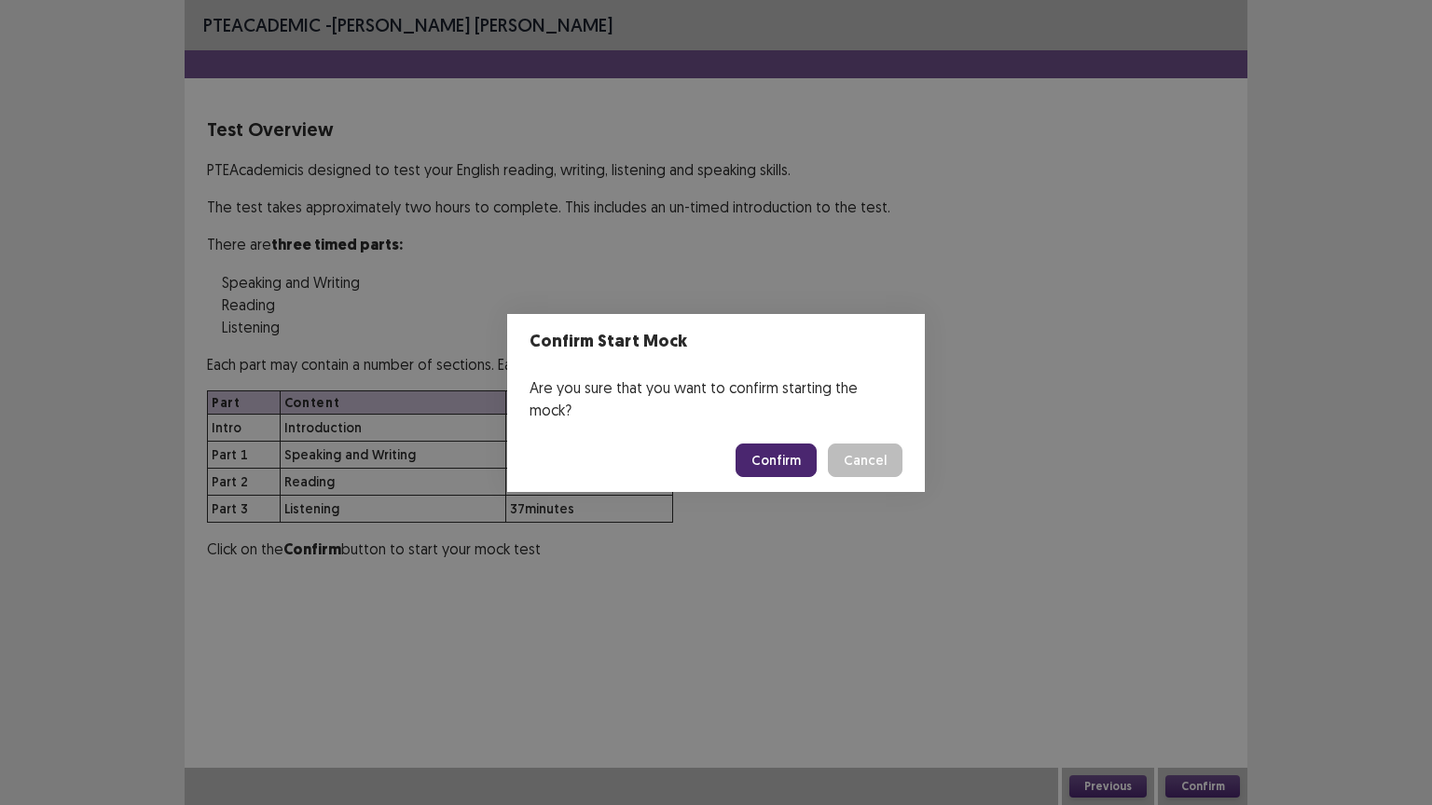
click at [778, 457] on button "Confirm" at bounding box center [776, 461] width 81 height 34
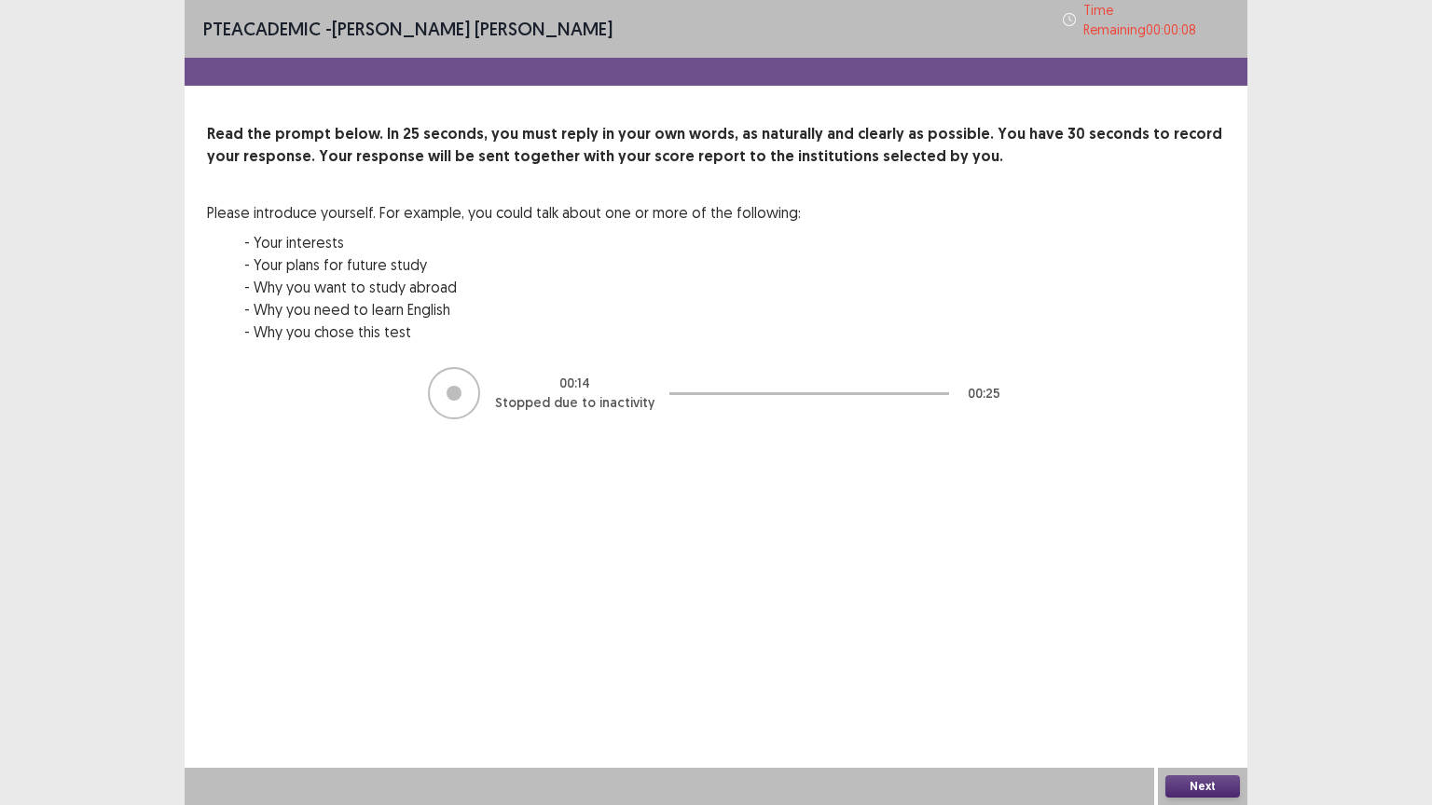
click at [1197, 680] on button "Next" at bounding box center [1202, 787] width 75 height 22
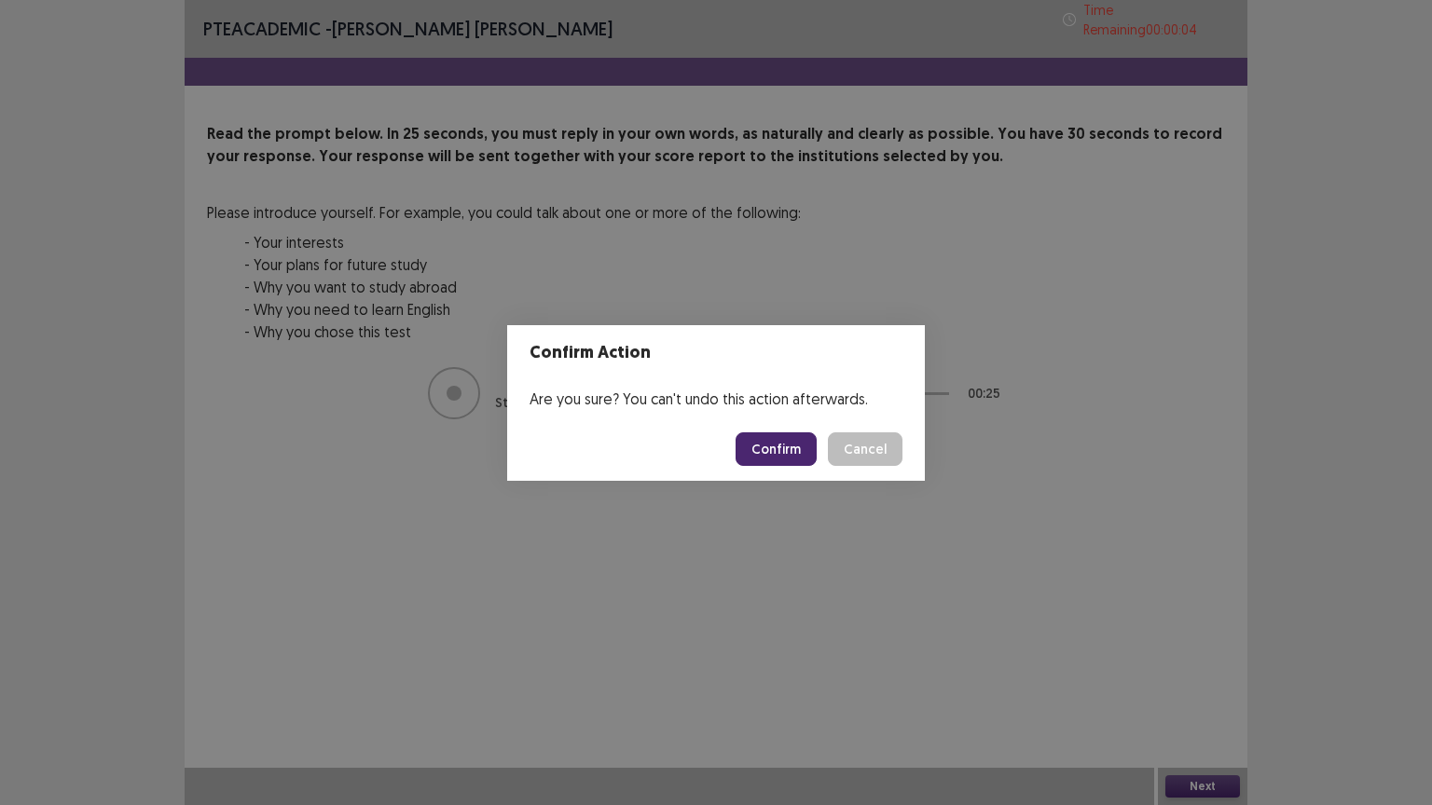
click at [864, 451] on button "Cancel" at bounding box center [865, 450] width 75 height 34
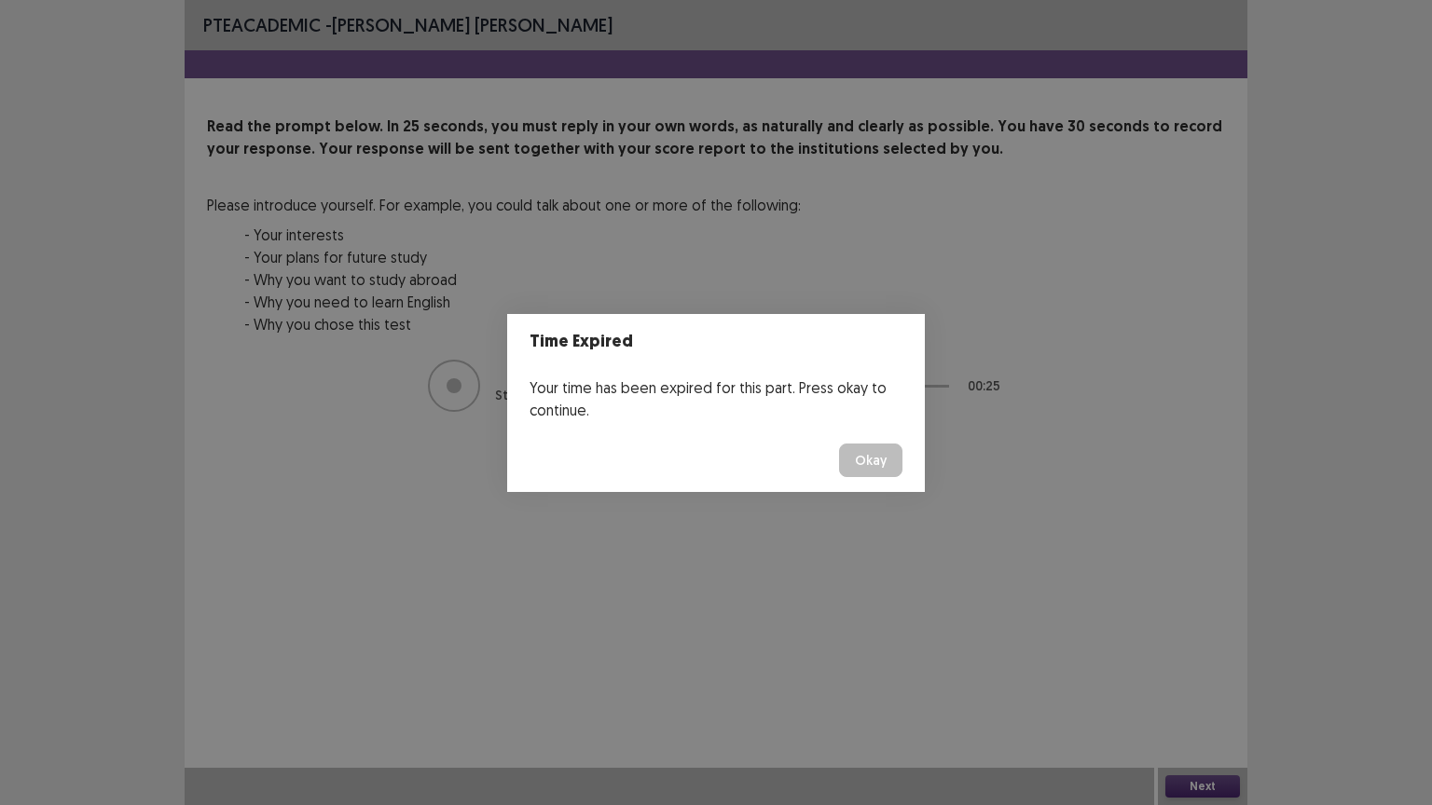
click at [870, 470] on button "Okay" at bounding box center [870, 461] width 63 height 34
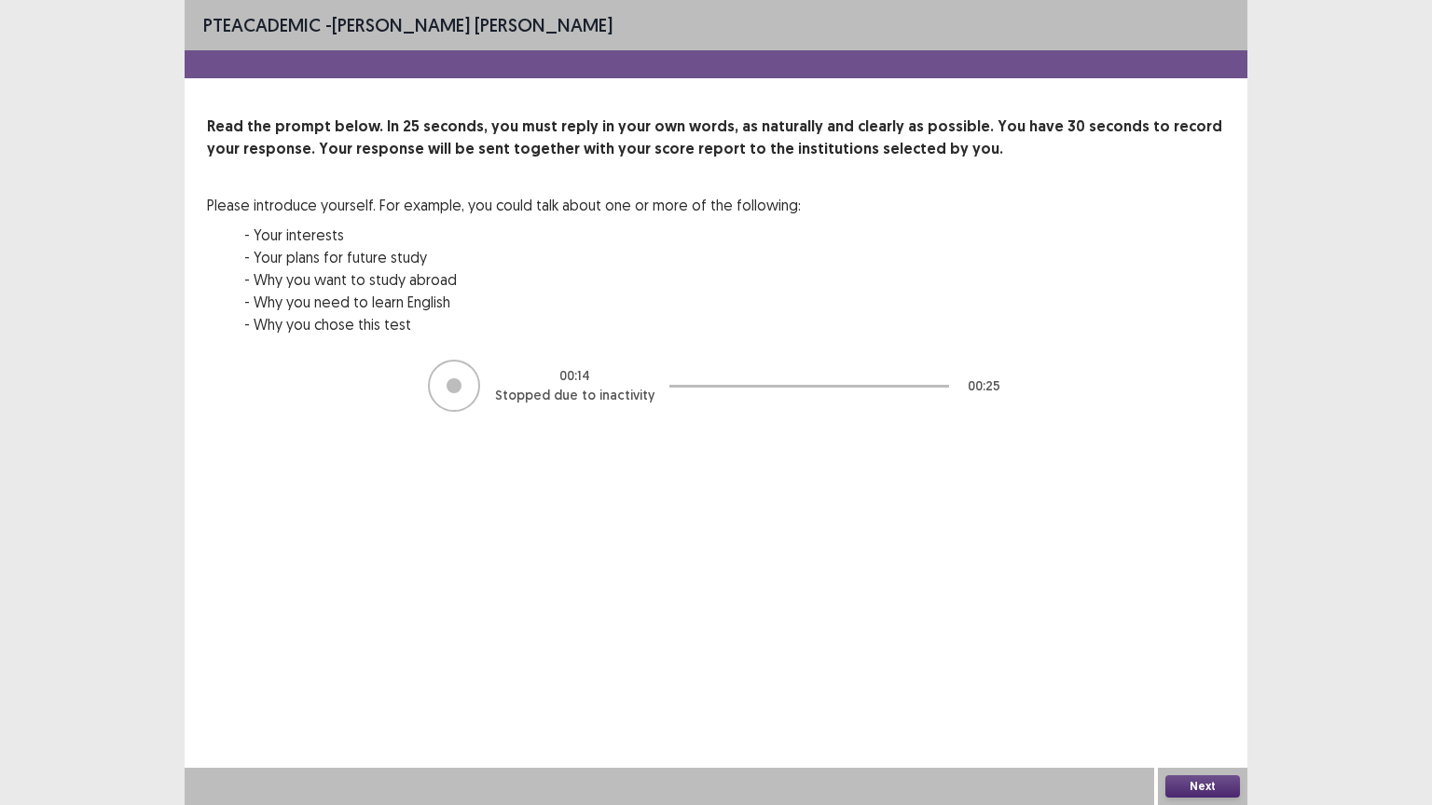
click at [1197, 680] on button "Next" at bounding box center [1202, 787] width 75 height 22
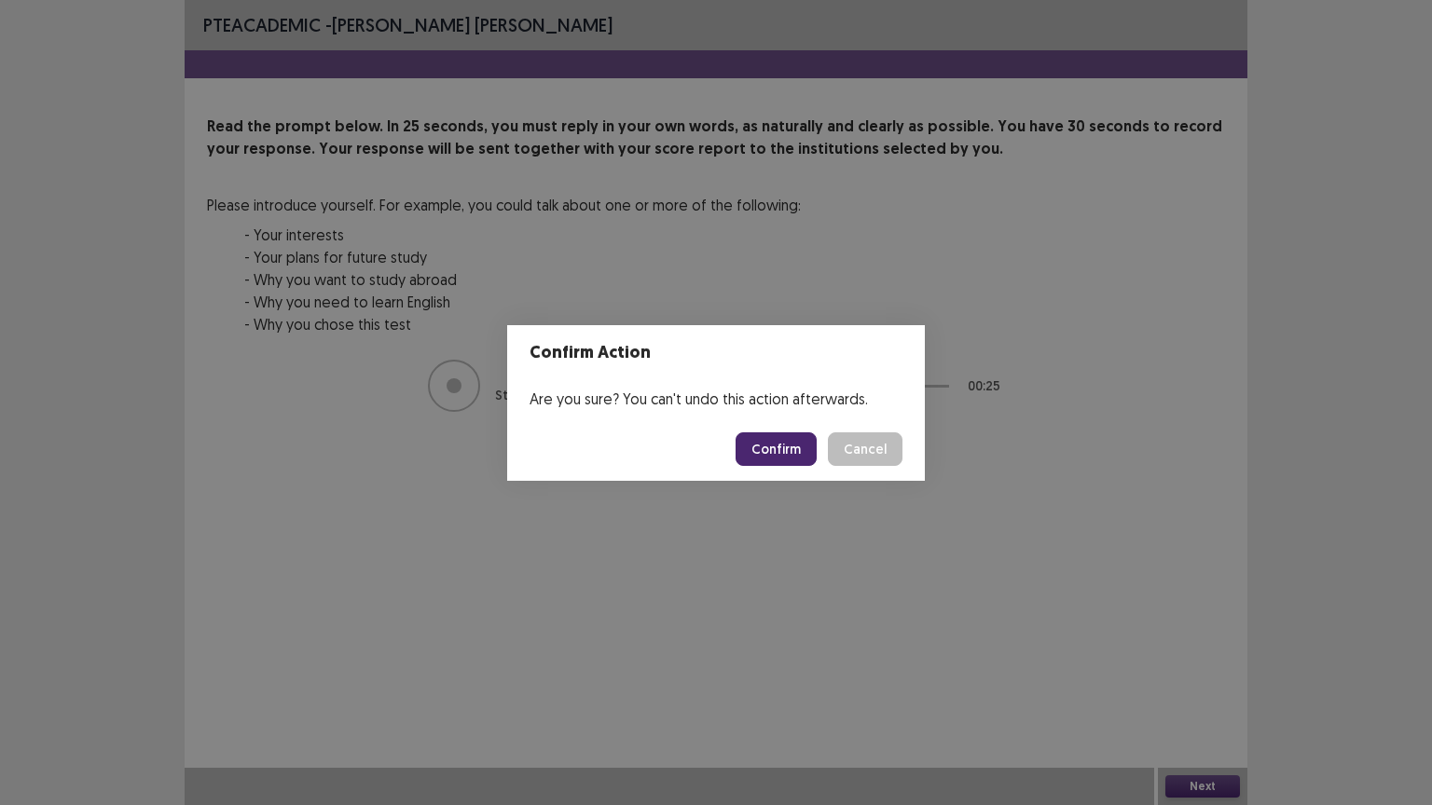
click at [798, 451] on button "Confirm" at bounding box center [776, 450] width 81 height 34
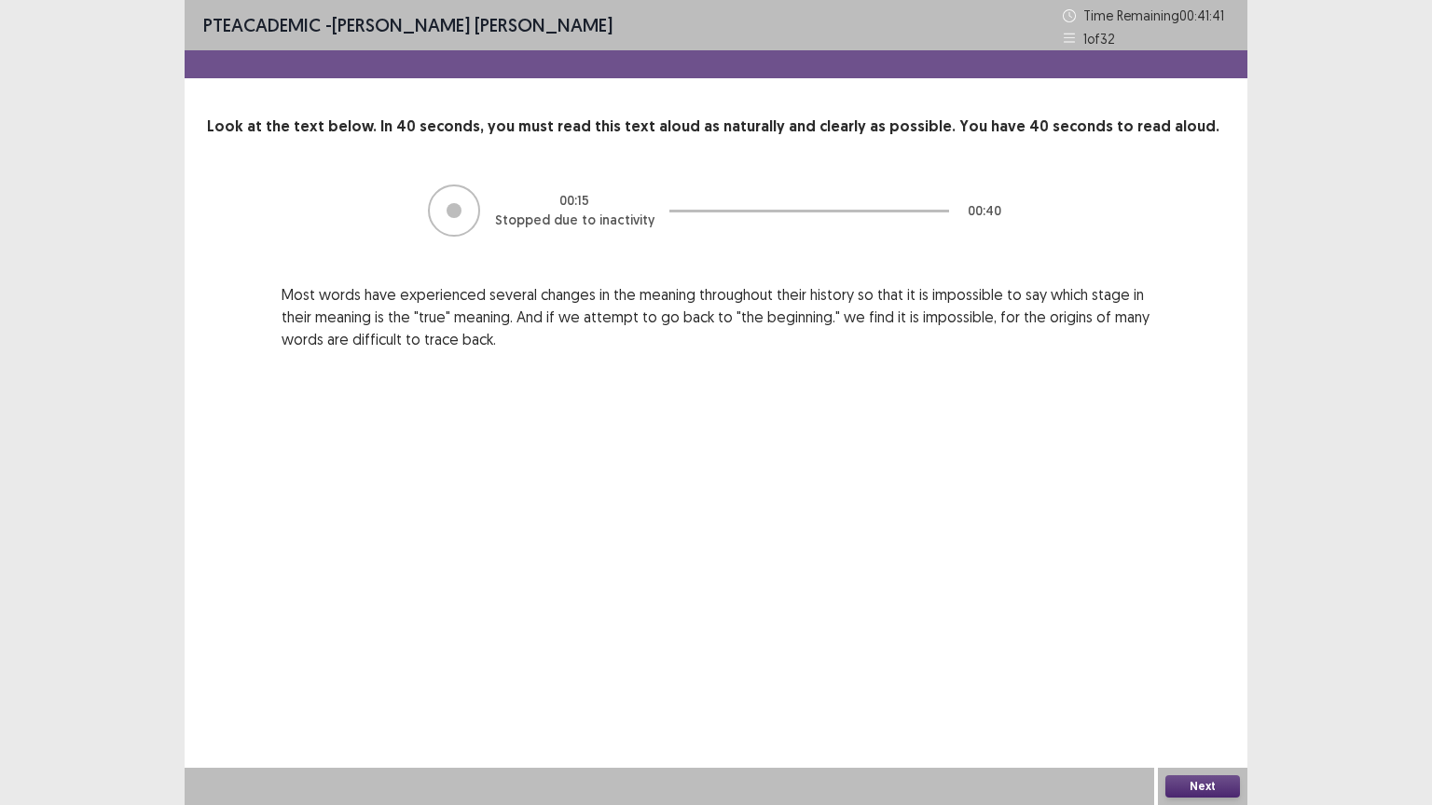
click at [452, 201] on div at bounding box center [454, 211] width 52 height 52
click at [1062, 41] on div "PTE academic - Monica Sherie Time Remaining 00 : 41 : 38 1 of 32" at bounding box center [716, 25] width 1063 height 50
click at [1186, 680] on button "Next" at bounding box center [1202, 787] width 75 height 22
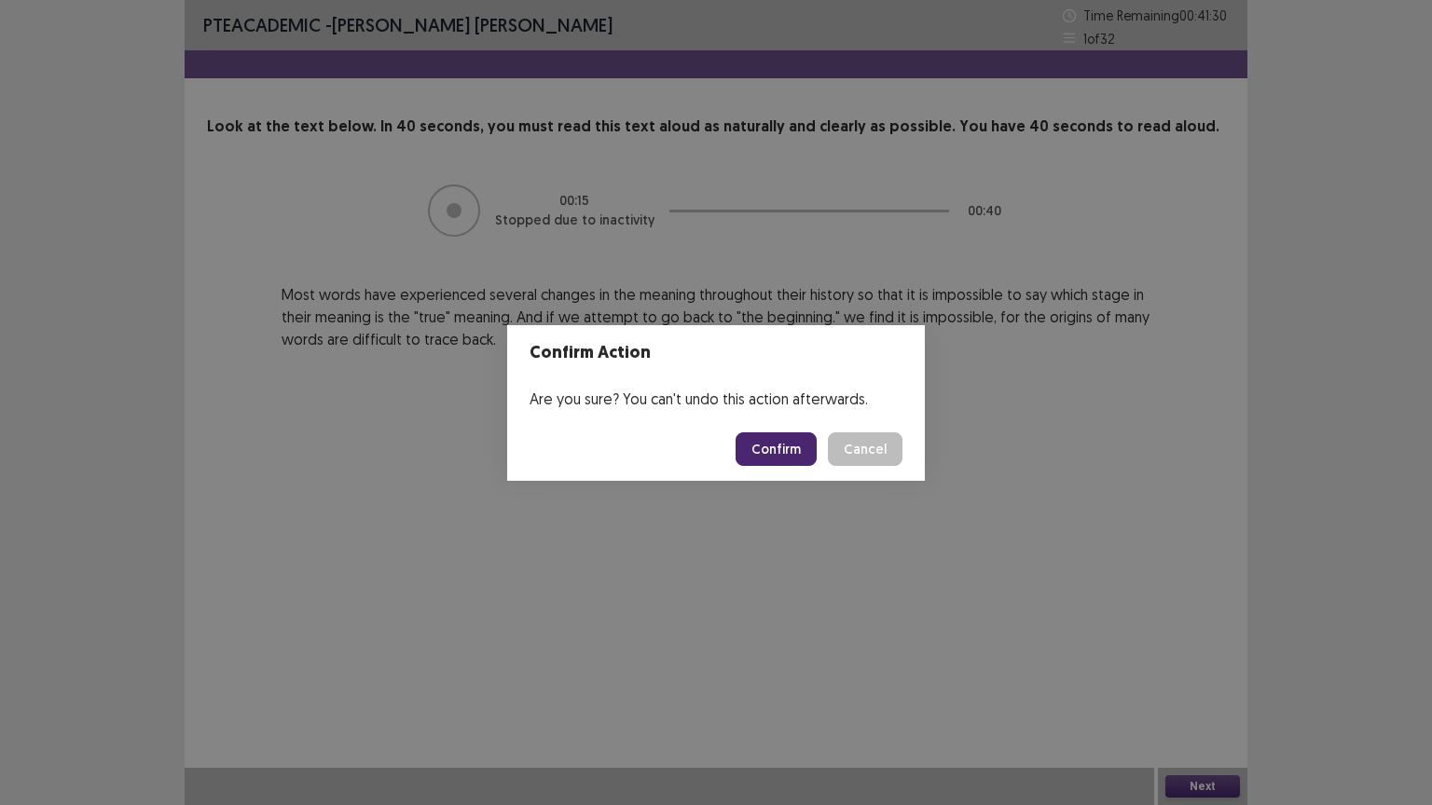
click at [882, 453] on button "Cancel" at bounding box center [865, 450] width 75 height 34
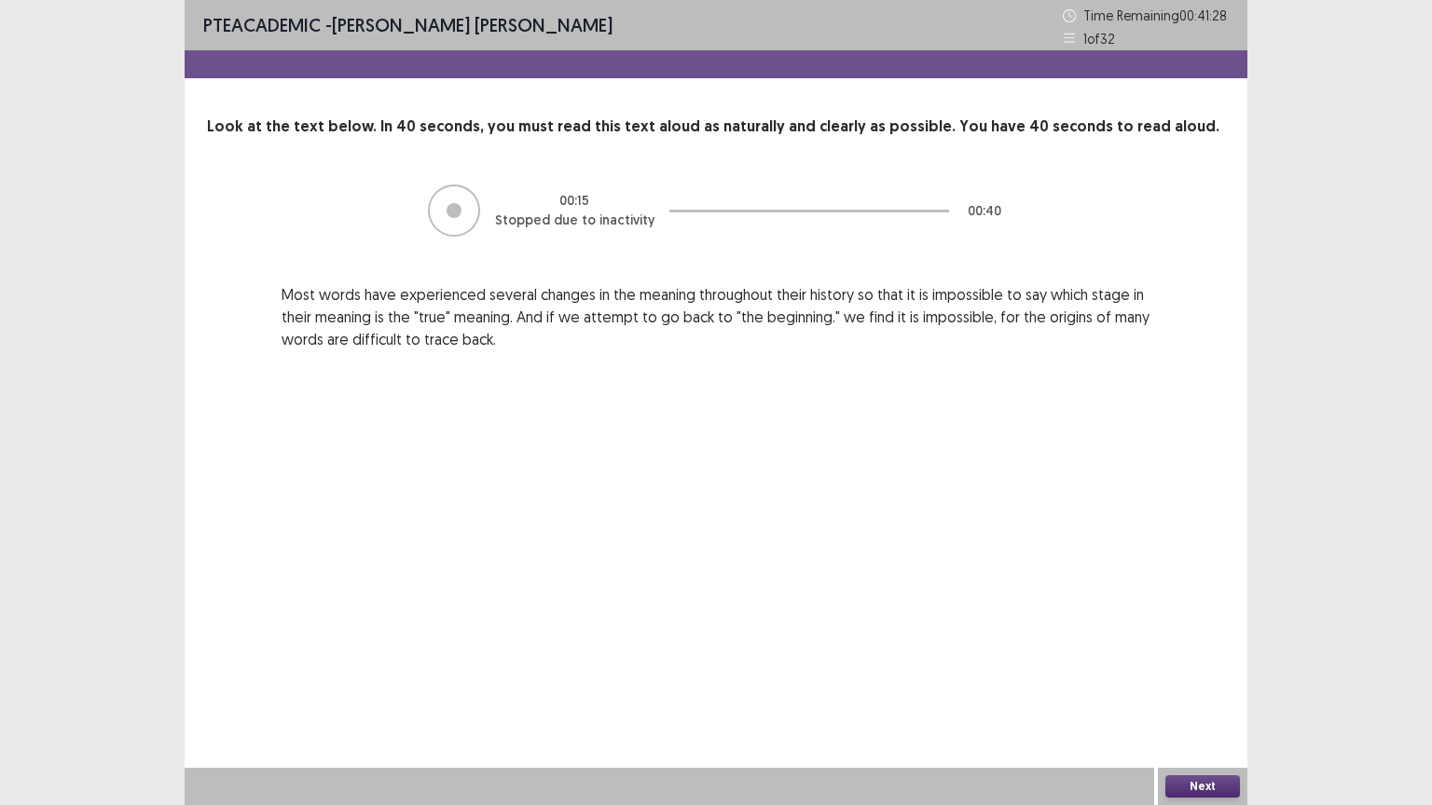
click at [1067, 36] on icon at bounding box center [1069, 38] width 13 height 13
